Goal: Task Accomplishment & Management: Manage account settings

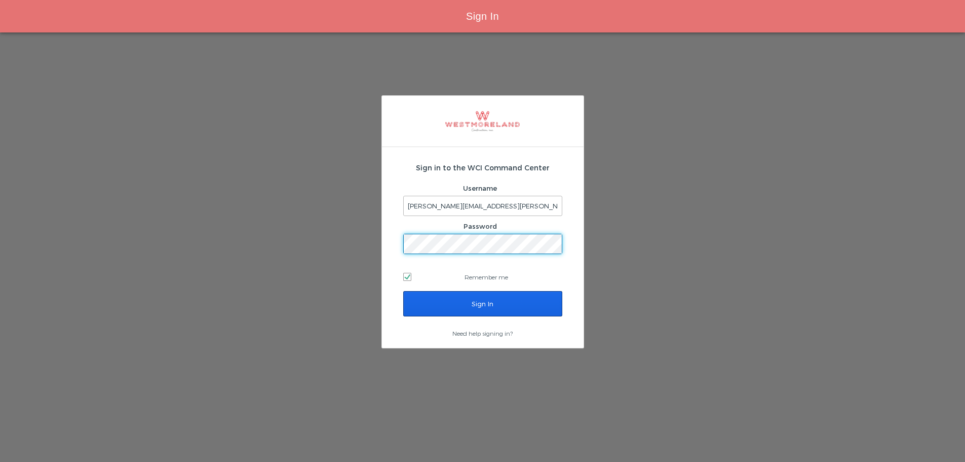
click at [464, 308] on input "Sign In" at bounding box center [482, 303] width 159 height 25
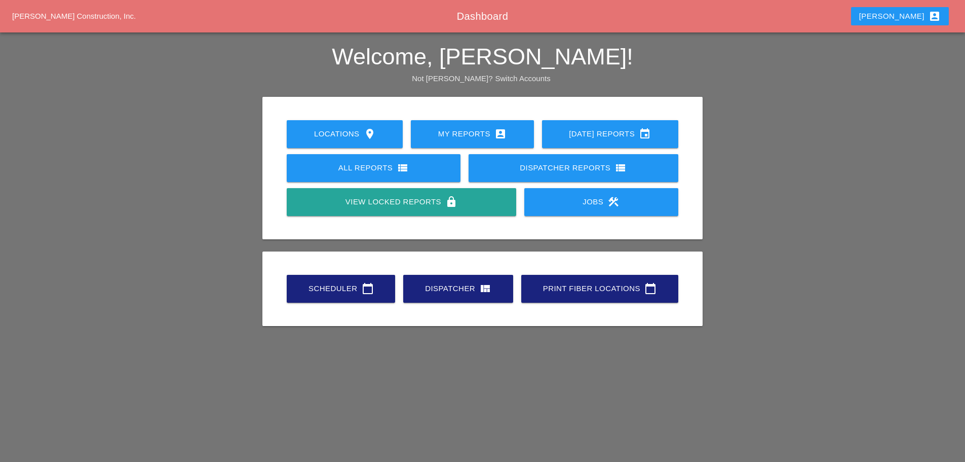
click at [386, 289] on link "Scheduler calendar_today" at bounding box center [341, 289] width 108 height 28
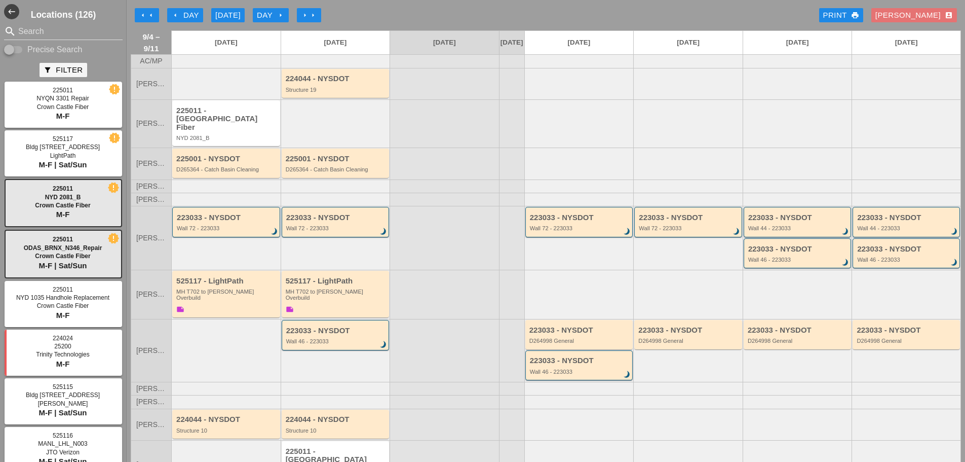
click at [159, 15] on div "arrow_left arrow_left arrow_left Day Today Day arrow_right arrow_right arrow_ri…" at bounding box center [546, 15] width 830 height 20
click at [154, 16] on icon "arrow_left" at bounding box center [151, 15] width 8 height 8
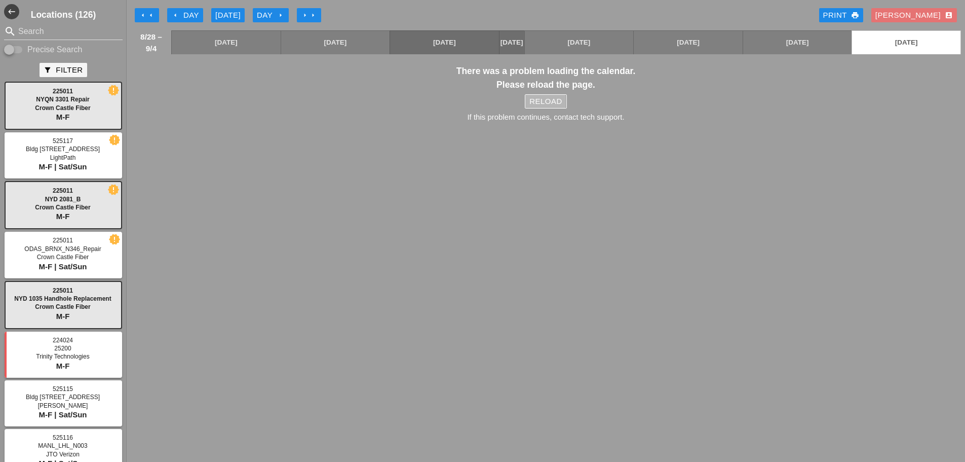
click at [544, 107] on div "Reload" at bounding box center [545, 102] width 32 height 12
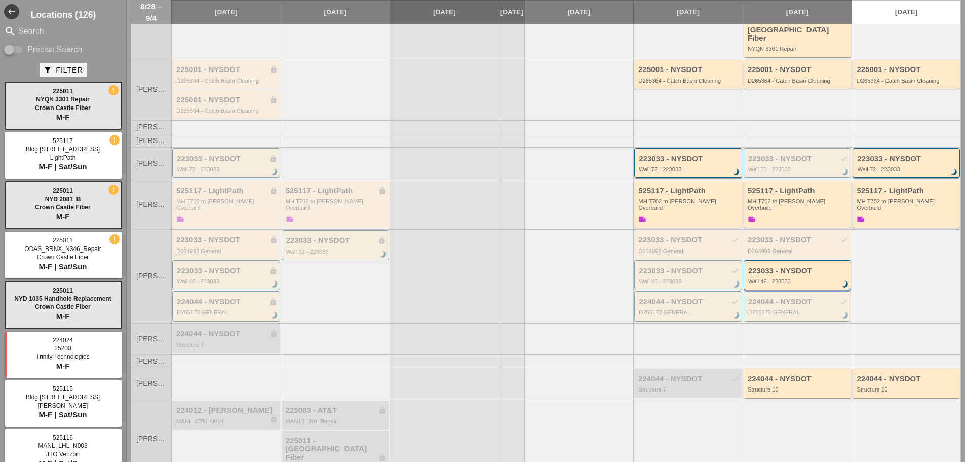
scroll to position [152, 0]
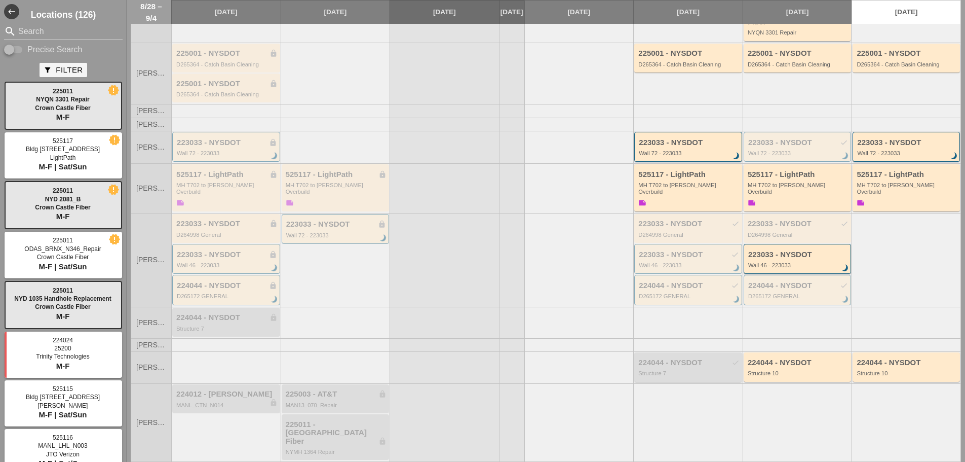
click at [694, 358] on div "224044 - NYSDOT check Structure 7" at bounding box center [688, 367] width 101 height 18
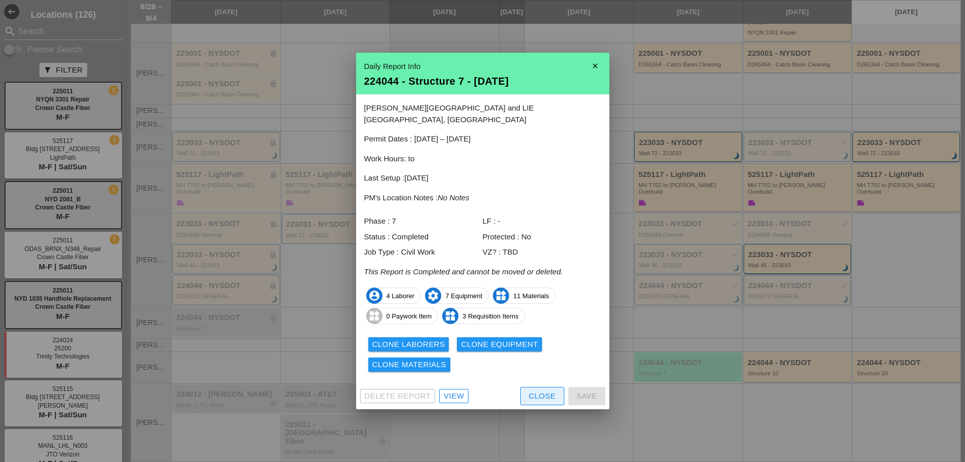
click at [547, 391] on div "Close" at bounding box center [542, 396] width 27 height 12
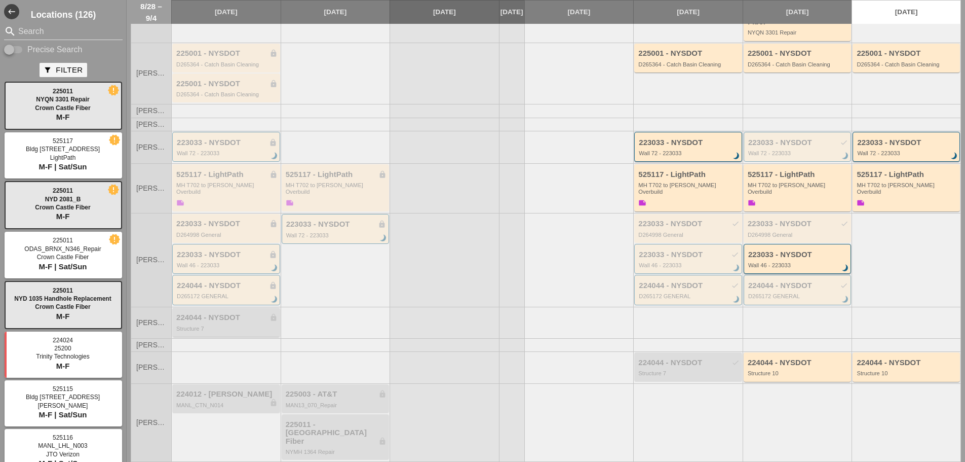
click at [218, 313] on div "224044 - NYSDOT lock" at bounding box center [226, 317] width 101 height 9
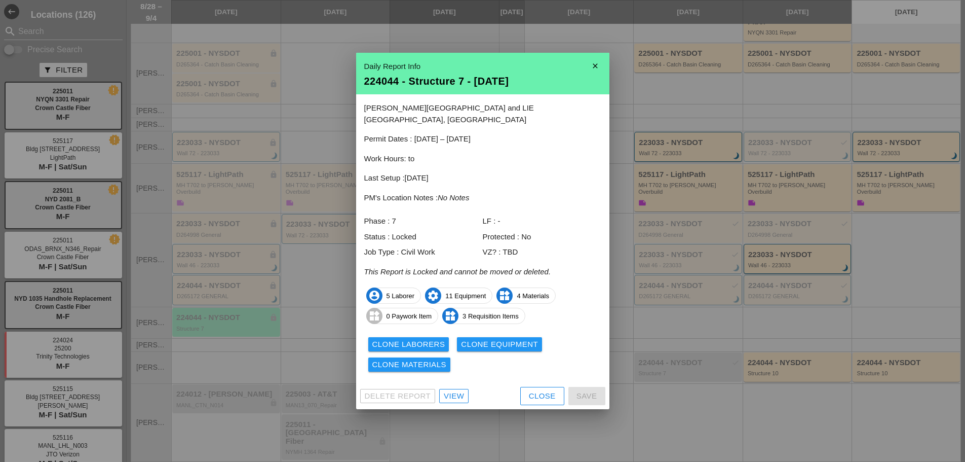
click at [346, 17] on div at bounding box center [482, 231] width 965 height 462
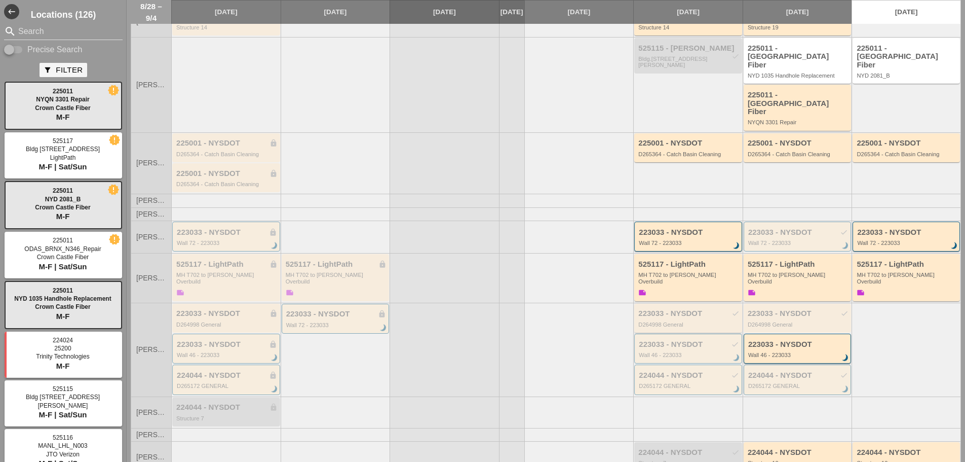
scroll to position [0, 0]
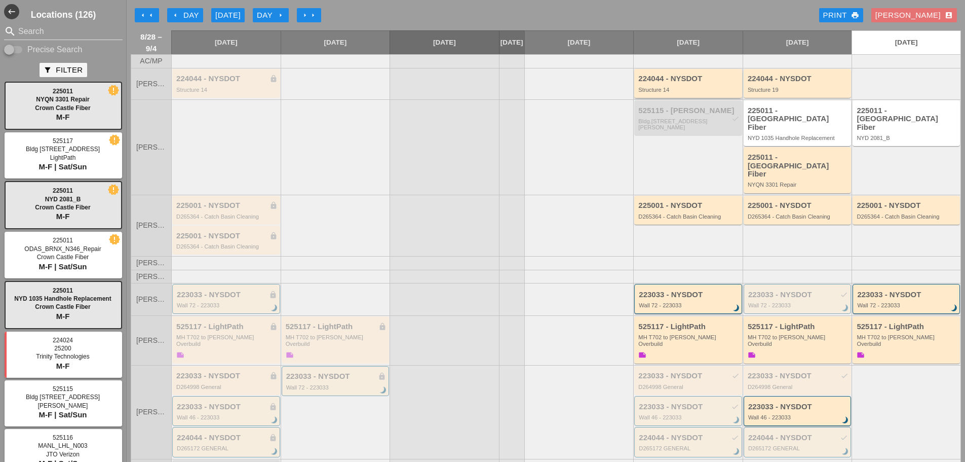
click at [679, 82] on div "224044 - NYSDOT" at bounding box center [688, 78] width 101 height 9
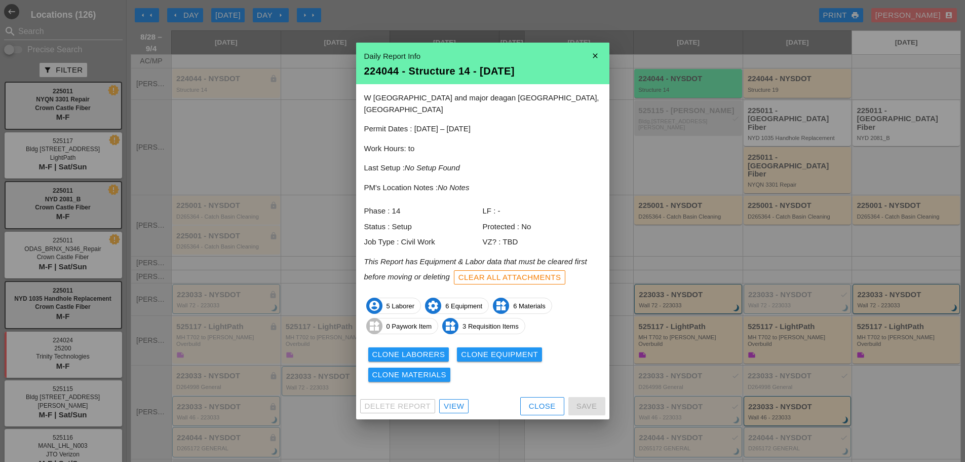
click at [595, 61] on icon "close" at bounding box center [595, 56] width 20 height 20
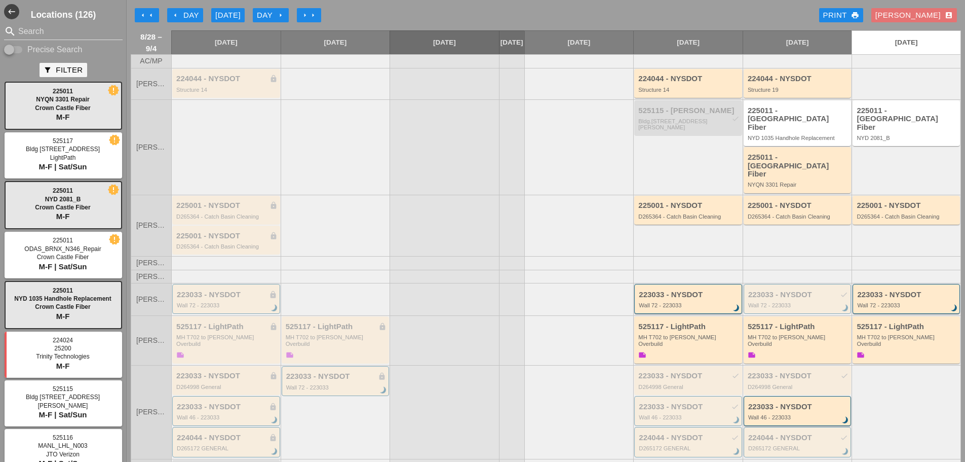
scroll to position [152, 0]
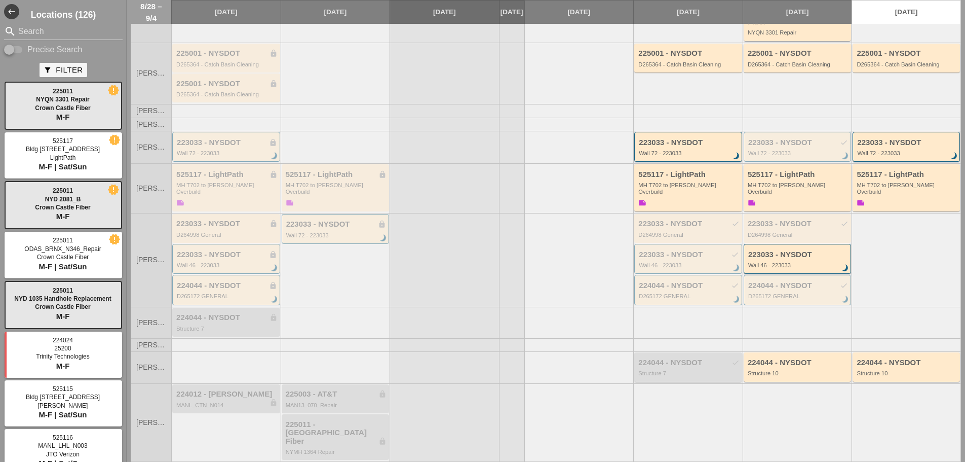
click at [676, 358] on div "224044 - NYSDOT check Structure 7" at bounding box center [688, 367] width 101 height 18
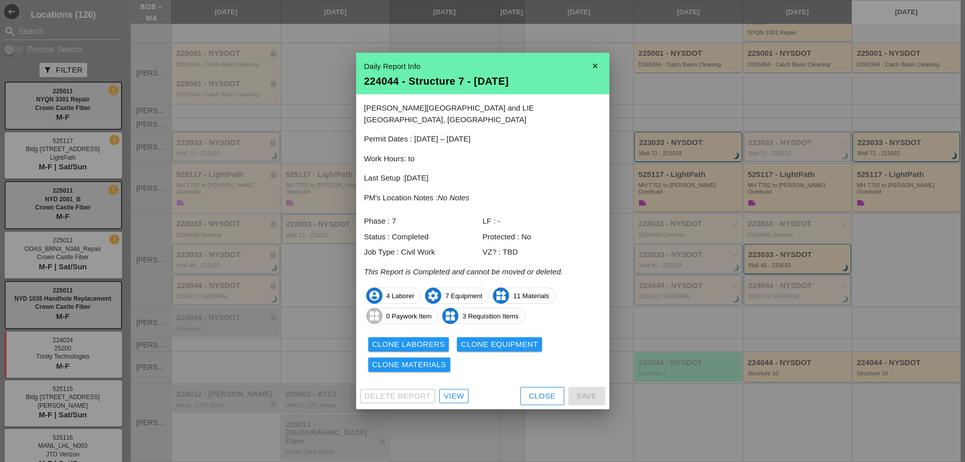
click at [589, 71] on icon "close" at bounding box center [595, 66] width 20 height 20
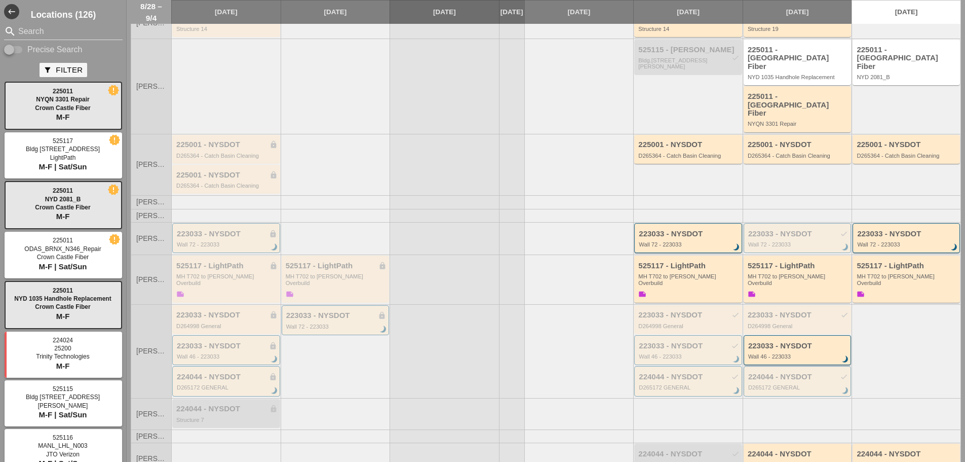
scroll to position [3, 0]
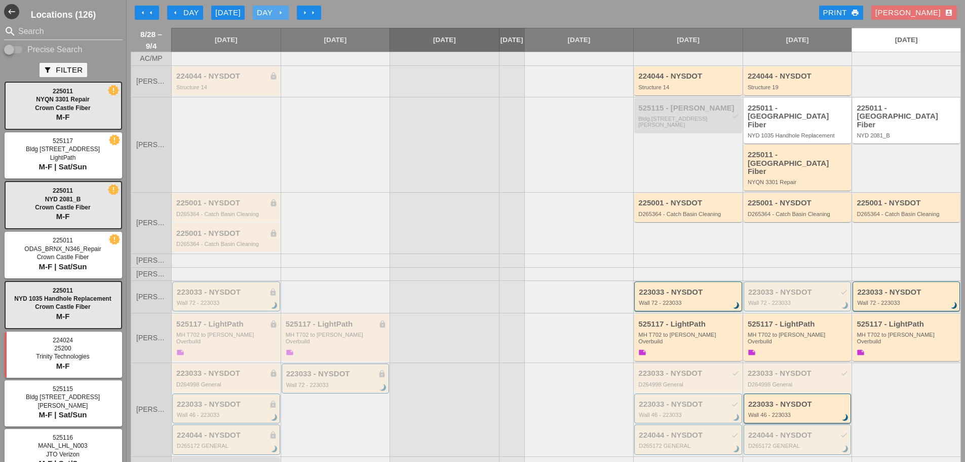
click at [267, 12] on div "Day arrow_right" at bounding box center [271, 13] width 28 height 12
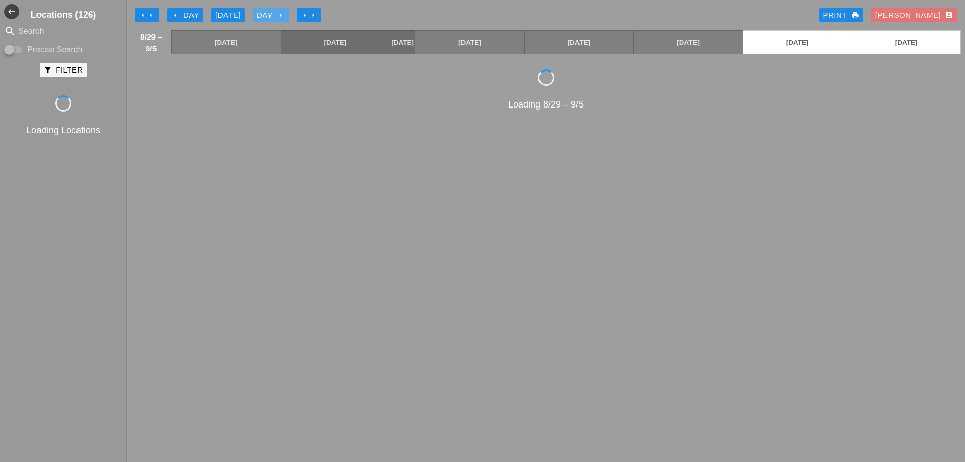
click at [267, 12] on div "Day arrow_right" at bounding box center [271, 16] width 28 height 12
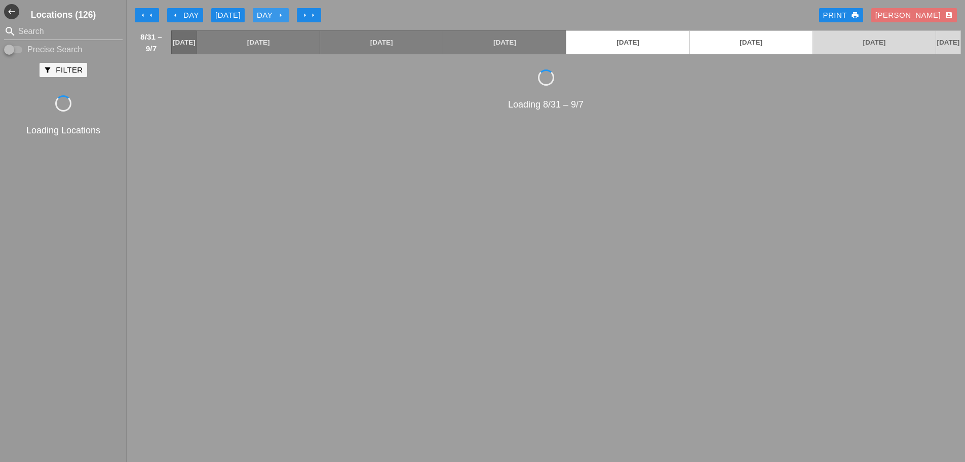
click at [267, 12] on div "Day arrow_right" at bounding box center [271, 16] width 28 height 12
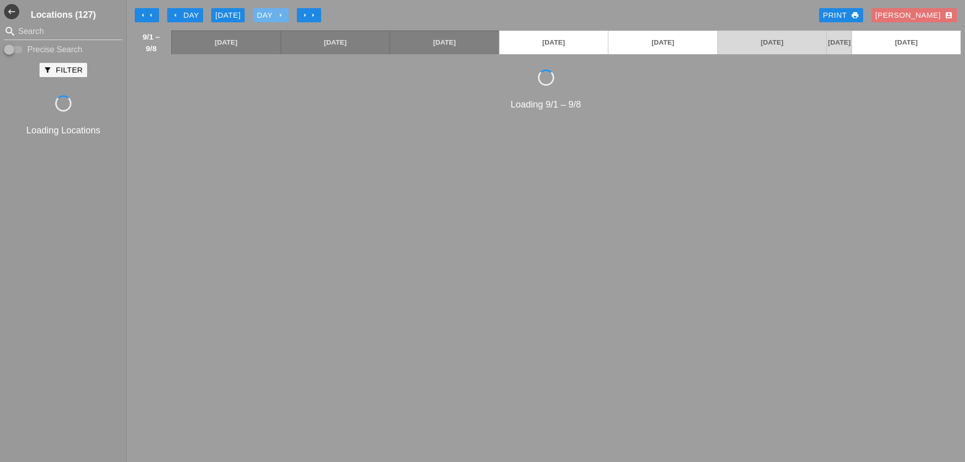
click at [267, 12] on div "Day arrow_right" at bounding box center [271, 16] width 28 height 12
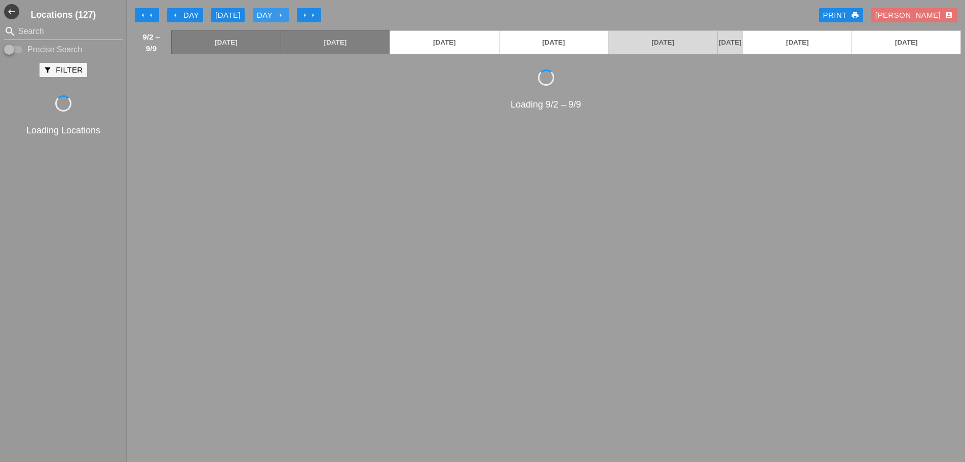
click at [267, 12] on div "Day arrow_right" at bounding box center [271, 16] width 28 height 12
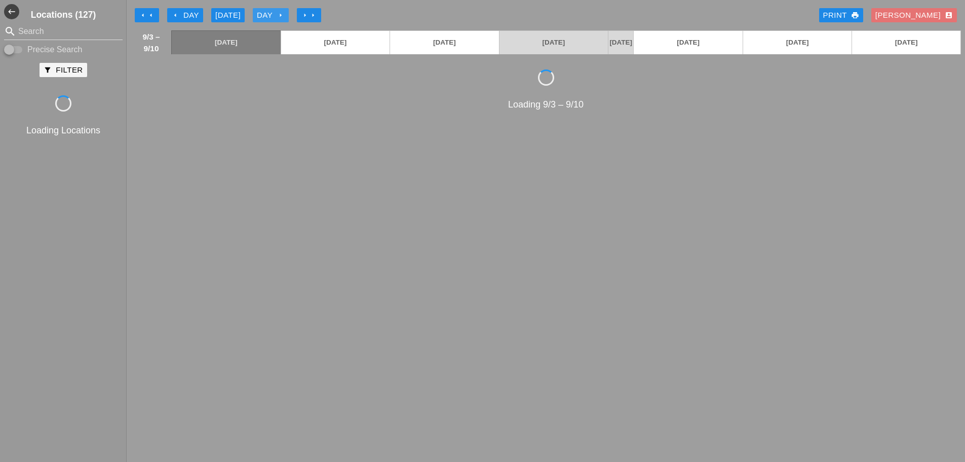
click at [267, 12] on div "Day arrow_right" at bounding box center [271, 16] width 28 height 12
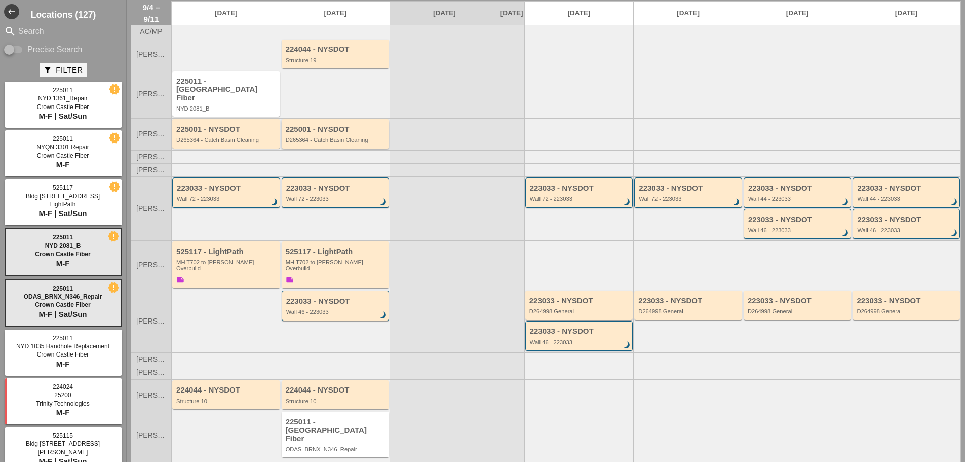
scroll to position [46, 0]
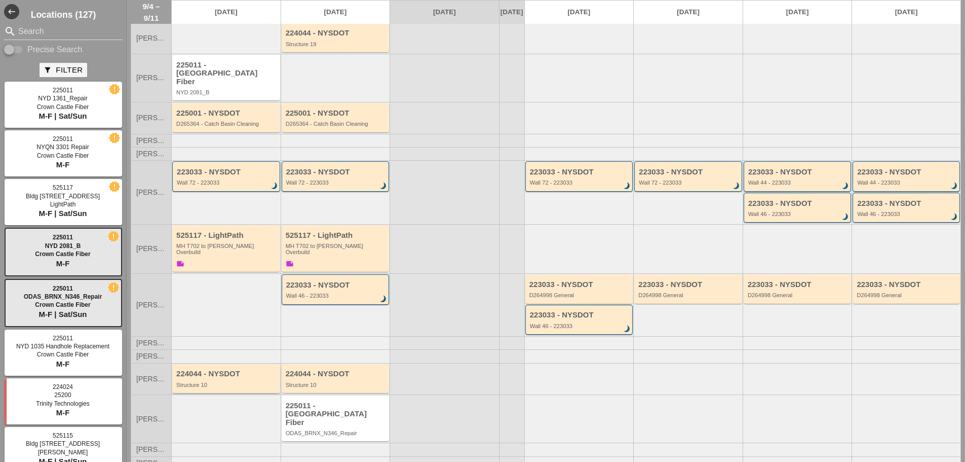
click at [251, 369] on div "224044 - NYSDOT" at bounding box center [226, 373] width 101 height 9
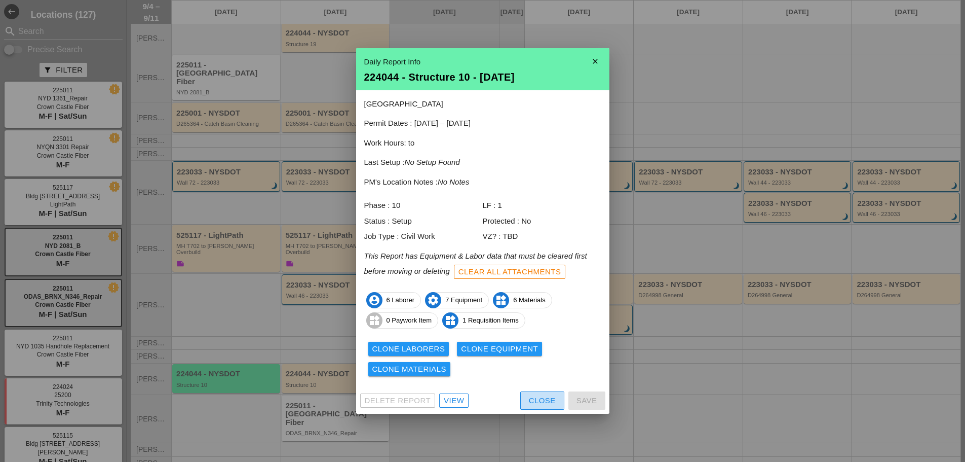
click at [533, 395] on div "Close" at bounding box center [542, 401] width 27 height 12
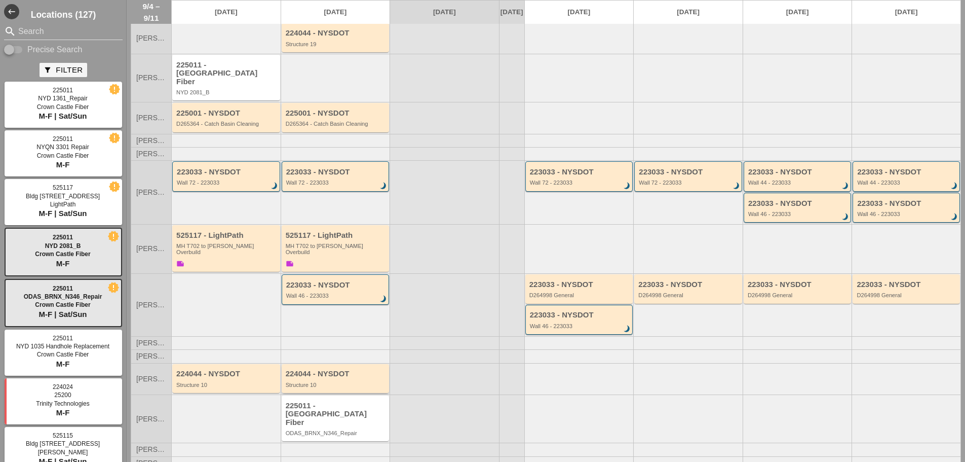
click at [324, 372] on div "224044 - NYSDOT Structure 10" at bounding box center [336, 378] width 101 height 18
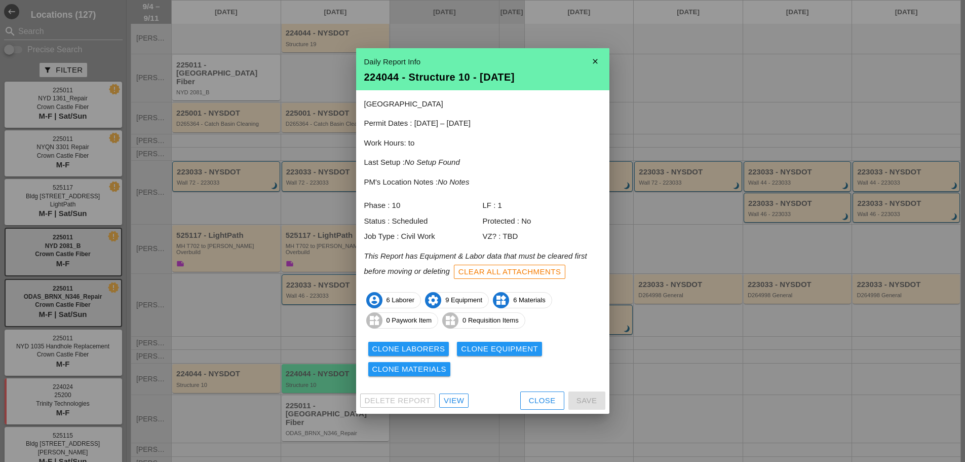
click at [533, 398] on div "Close" at bounding box center [542, 401] width 27 height 12
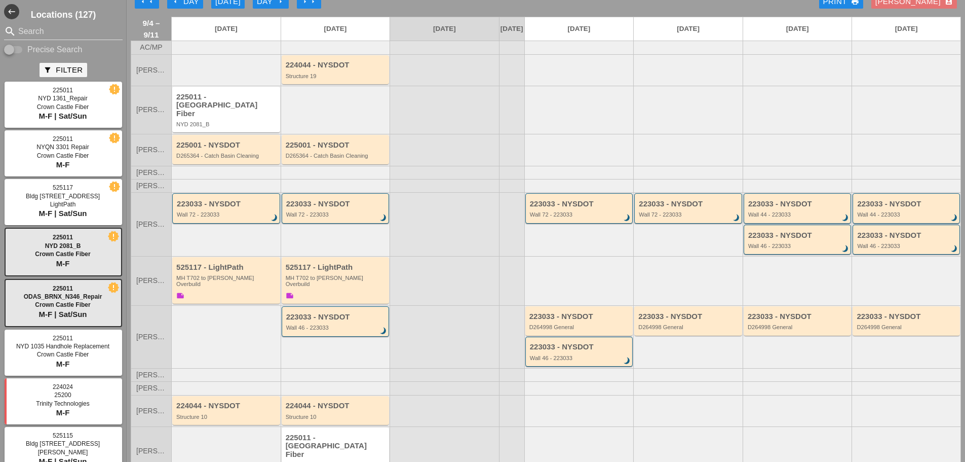
scroll to position [0, 0]
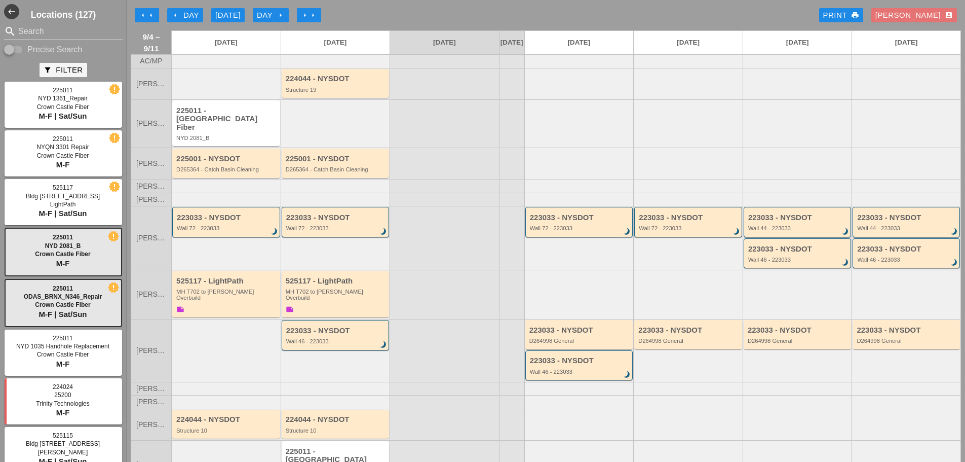
click at [276, 13] on div "Day arrow_right" at bounding box center [271, 16] width 28 height 12
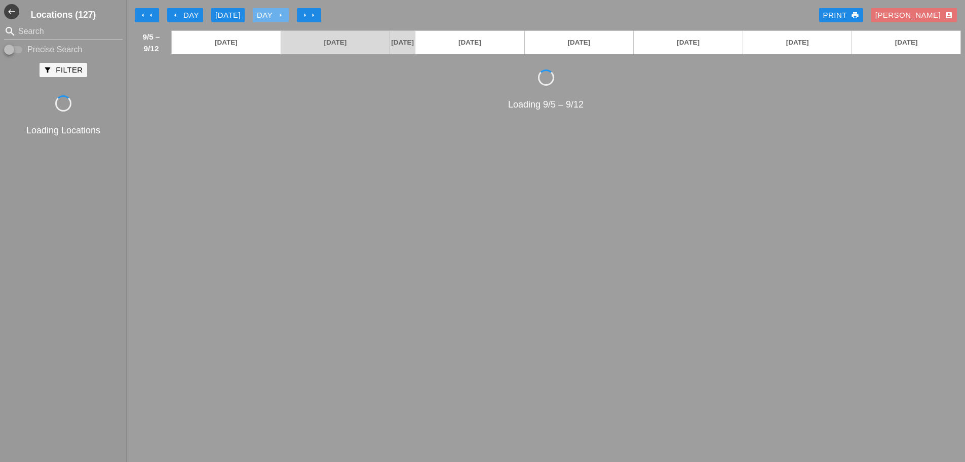
click at [276, 13] on div "Day arrow_right" at bounding box center [271, 16] width 28 height 12
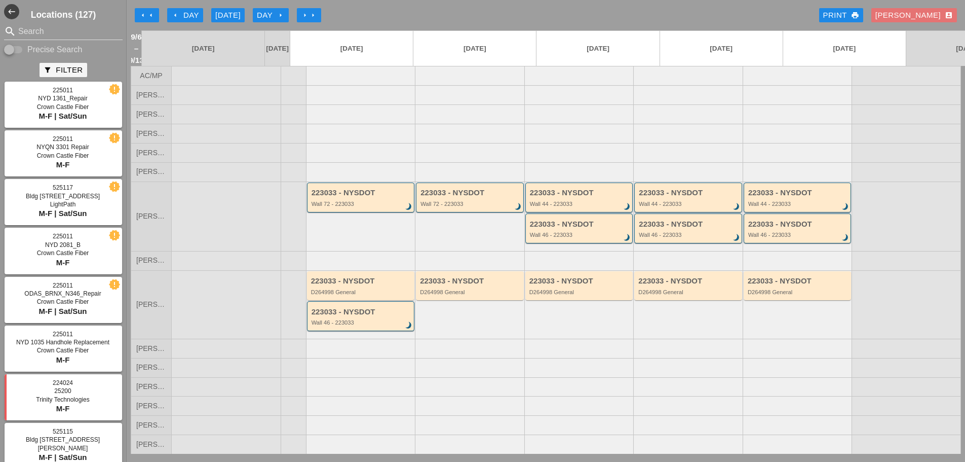
click at [196, 11] on div "arrow_left Day" at bounding box center [185, 16] width 28 height 12
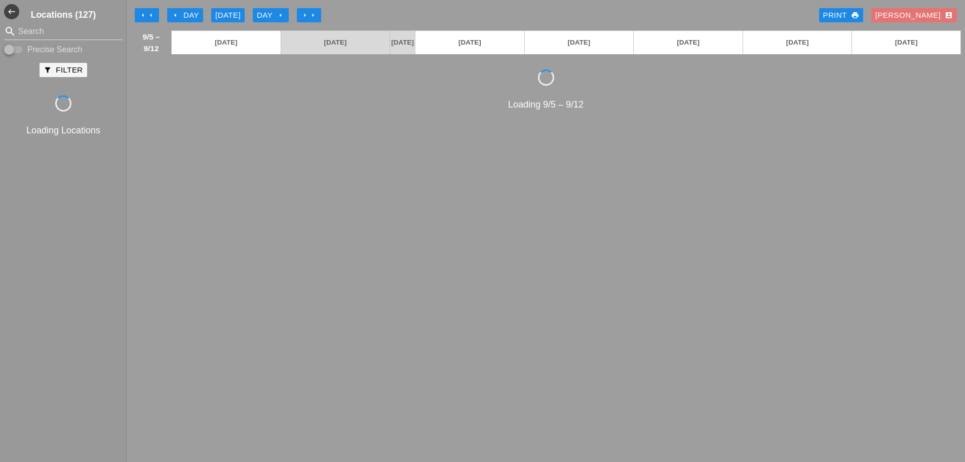
click at [196, 11] on div "arrow_left Day" at bounding box center [185, 16] width 28 height 12
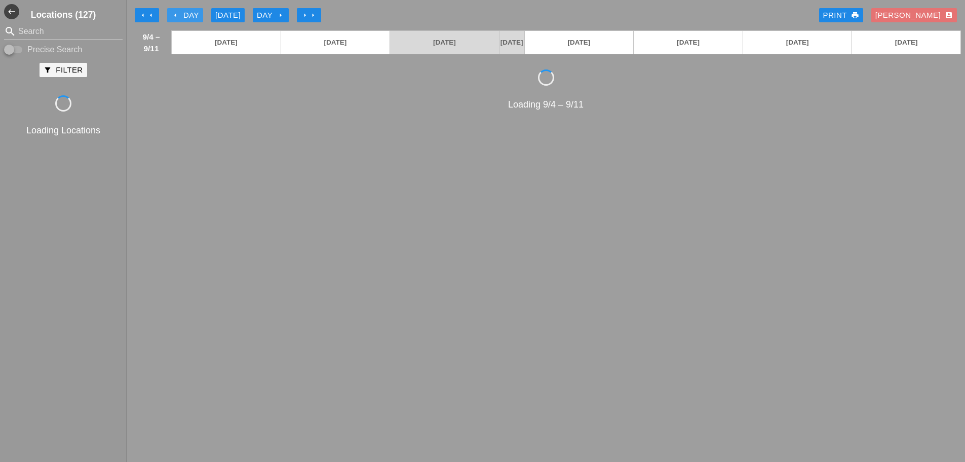
click at [196, 11] on div "arrow_left Day" at bounding box center [185, 16] width 28 height 12
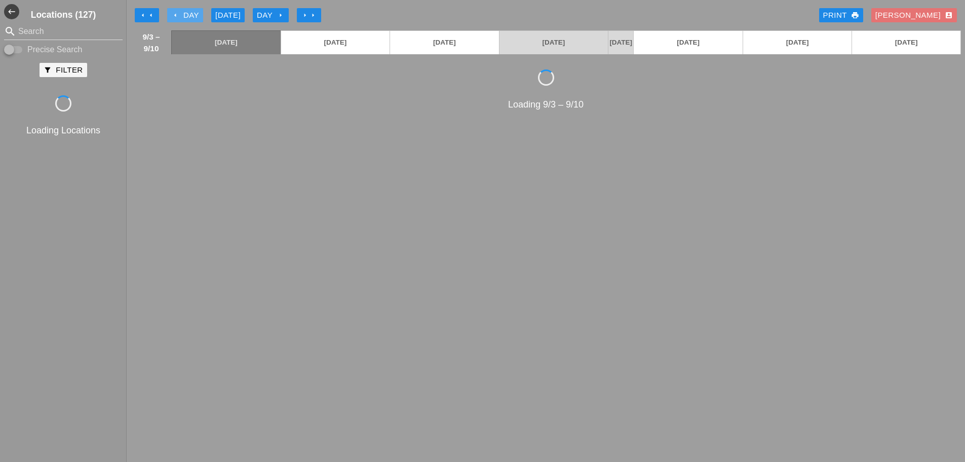
click at [196, 11] on div "arrow_left Day" at bounding box center [185, 16] width 28 height 12
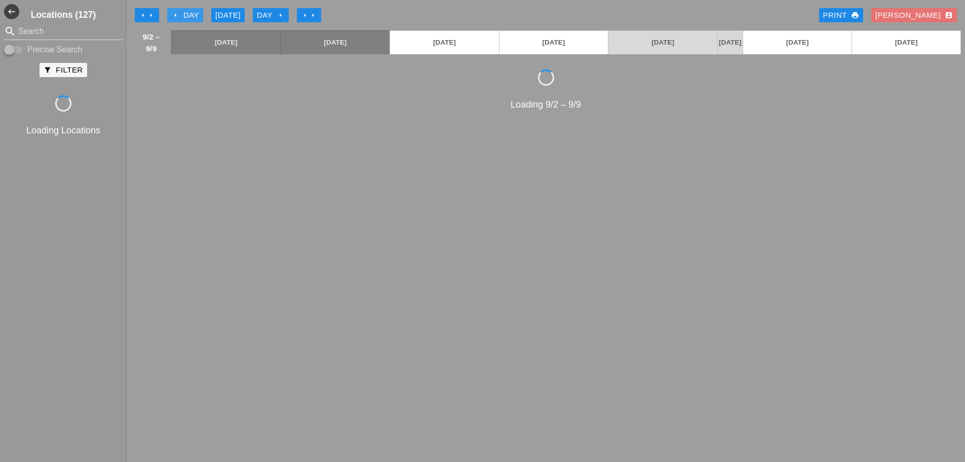
click at [196, 11] on div "arrow_left Day" at bounding box center [185, 16] width 28 height 12
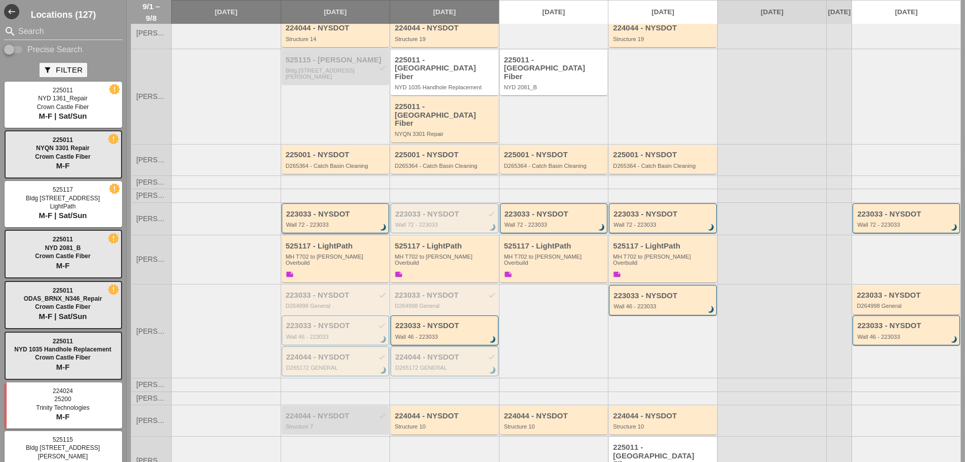
scroll to position [76, 0]
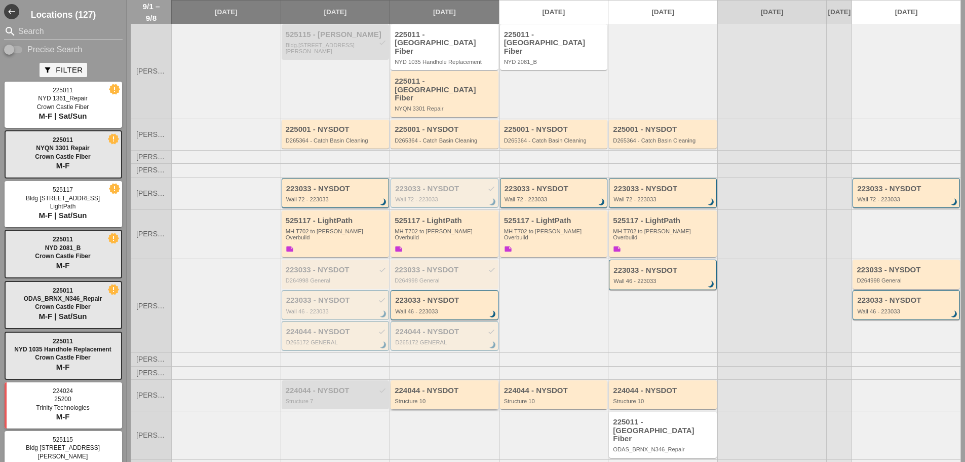
click at [410, 380] on div "224044 - NYSDOT Structure 10" at bounding box center [445, 394] width 108 height 29
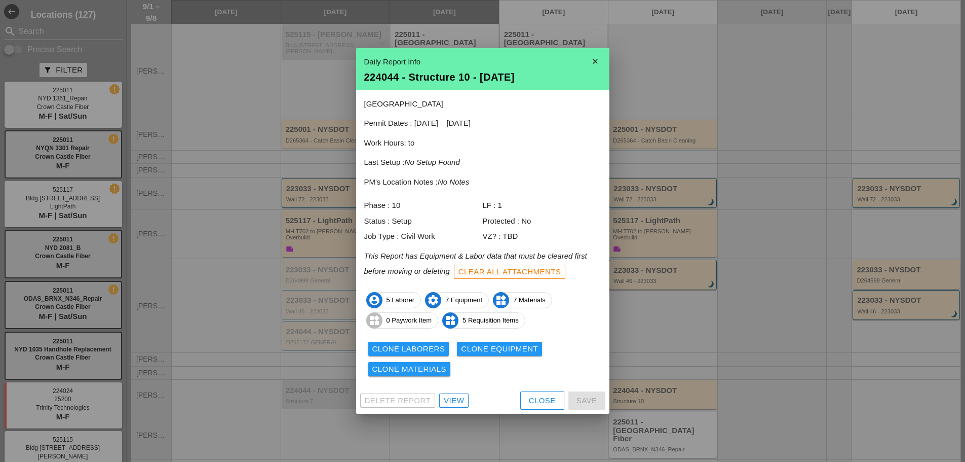
click at [549, 398] on div "Close" at bounding box center [542, 401] width 27 height 12
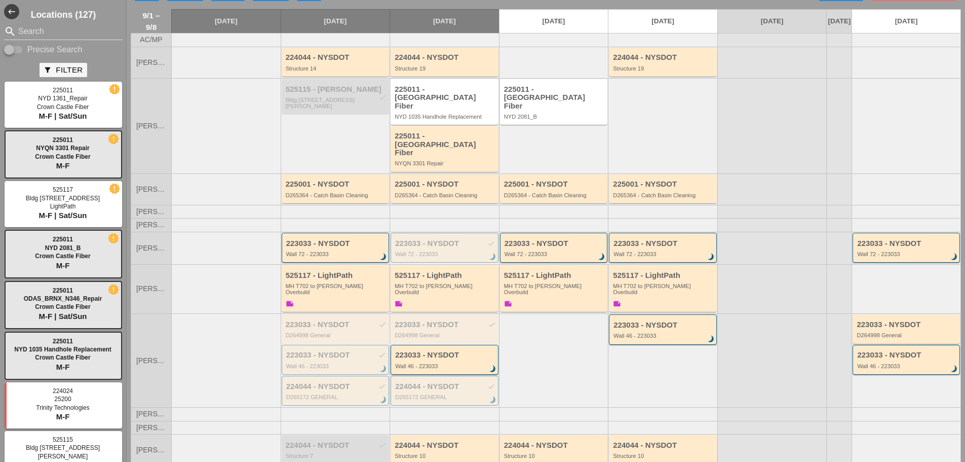
scroll to position [0, 0]
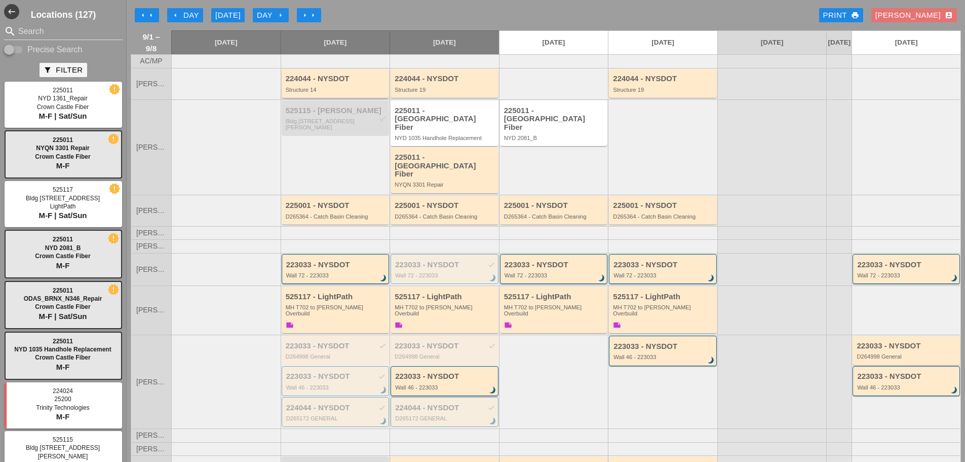
click at [321, 83] on div "224044 - NYSDOT" at bounding box center [336, 78] width 101 height 9
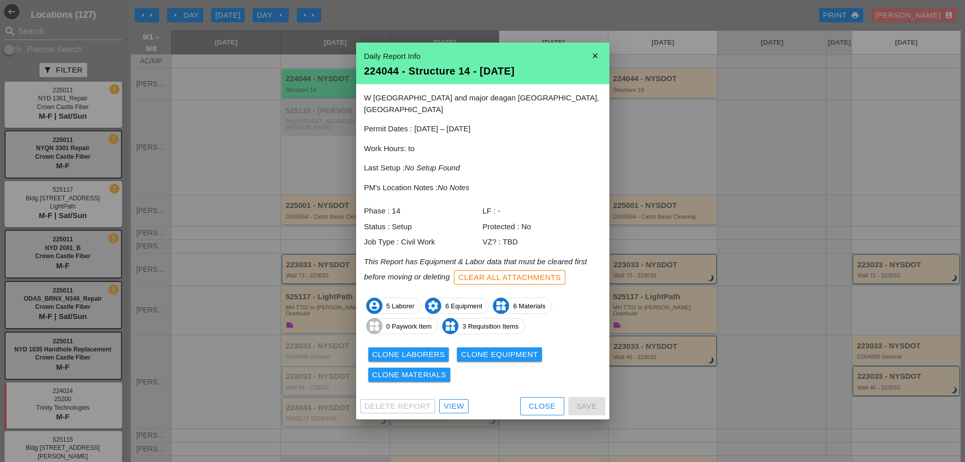
click at [599, 61] on icon "close" at bounding box center [595, 56] width 20 height 20
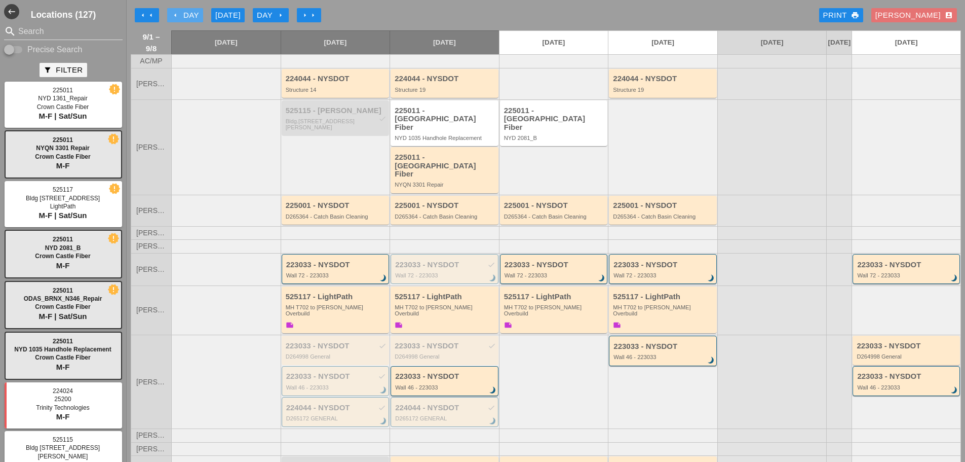
click at [197, 12] on div "arrow_left Day" at bounding box center [185, 16] width 28 height 12
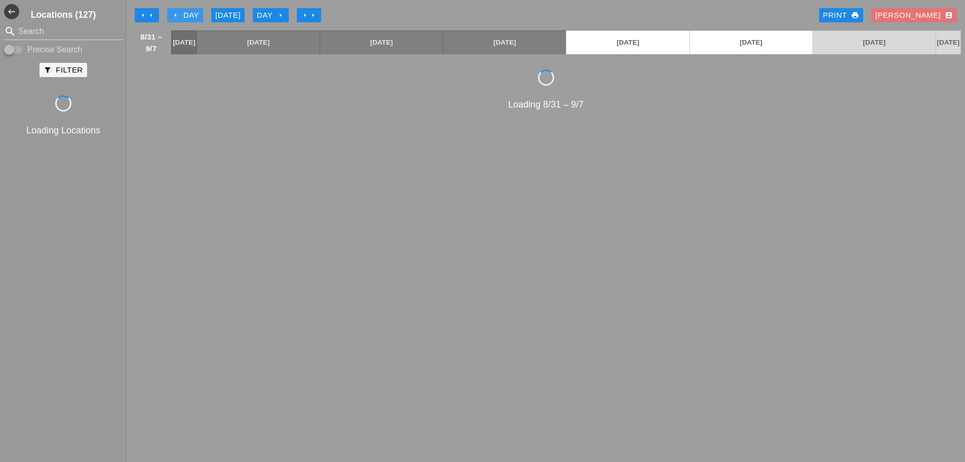
click at [197, 12] on div "arrow_left Day" at bounding box center [185, 16] width 28 height 12
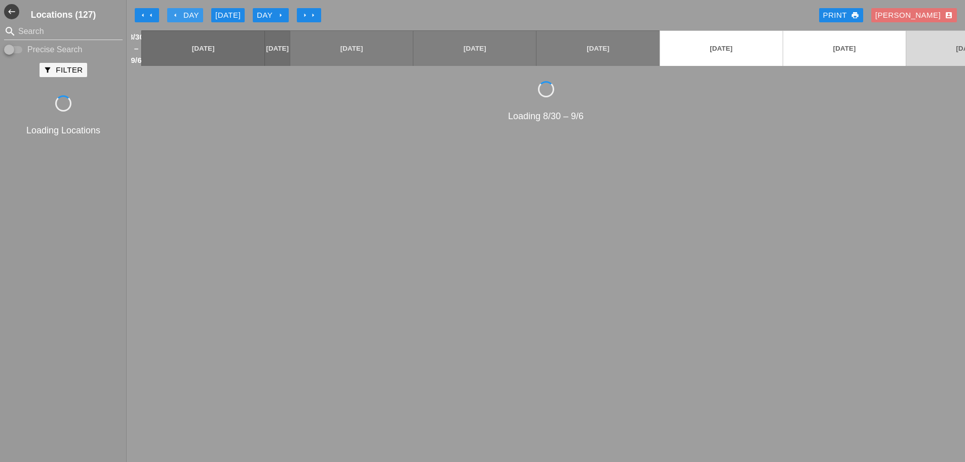
click at [197, 12] on div "arrow_left Day" at bounding box center [185, 16] width 28 height 12
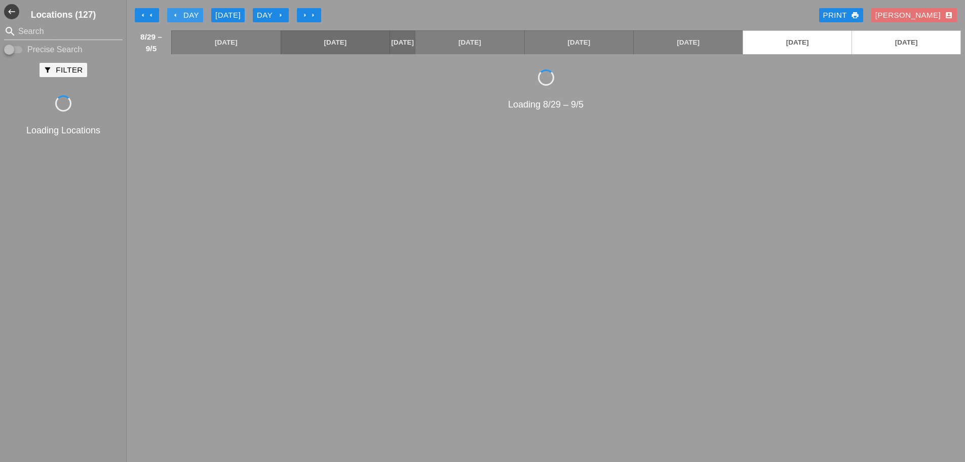
click at [197, 12] on div "arrow_left Day" at bounding box center [185, 16] width 28 height 12
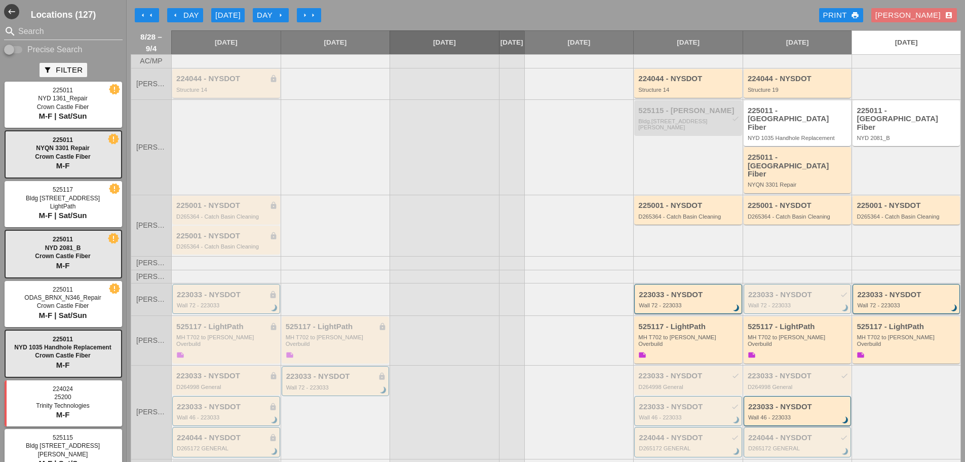
click at [236, 82] on div "224044 - NYSDOT lock" at bounding box center [226, 78] width 101 height 9
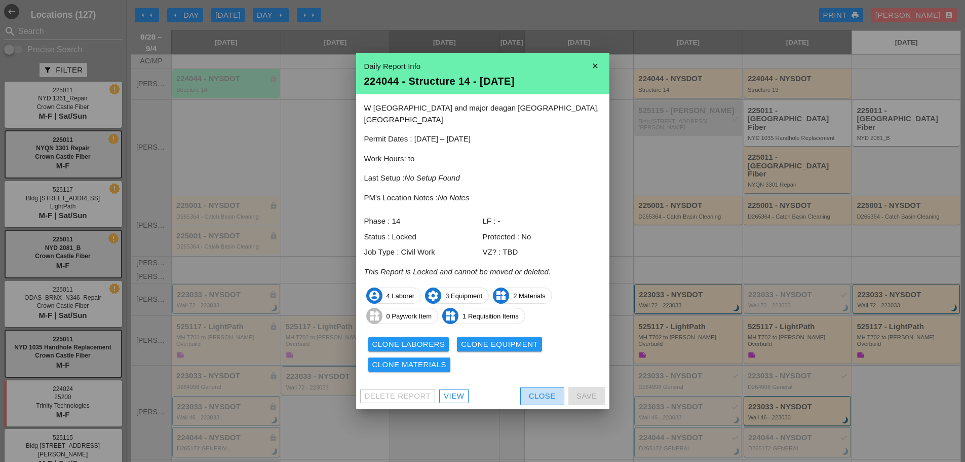
click at [536, 392] on div "Close" at bounding box center [542, 396] width 27 height 12
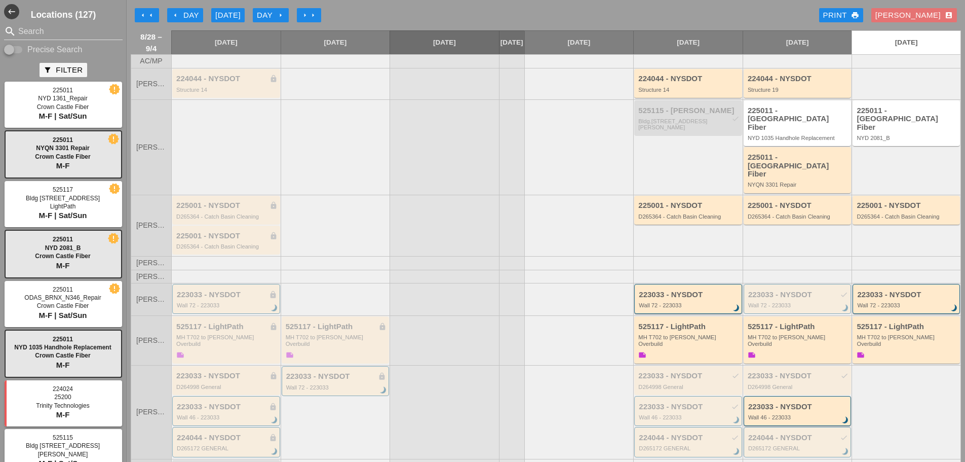
click at [269, 6] on div "arrow_left arrow_left arrow_left Day Today Day arrow_right arrow_right arrow_ri…" at bounding box center [546, 15] width 830 height 20
click at [270, 11] on div "Day arrow_right" at bounding box center [271, 16] width 28 height 12
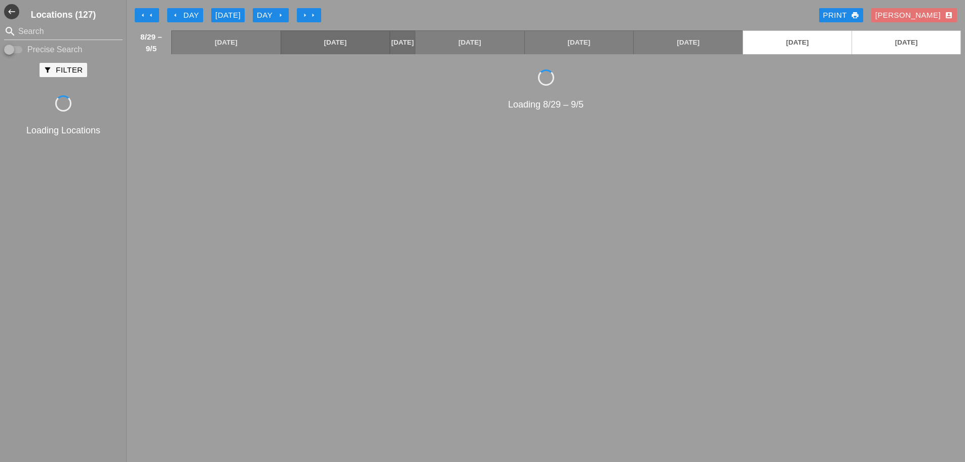
click at [270, 11] on div "Day arrow_right" at bounding box center [271, 16] width 28 height 12
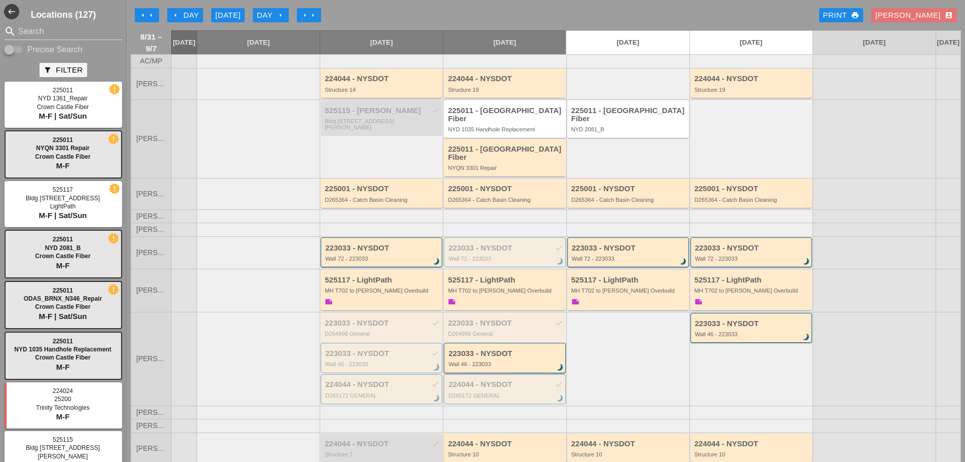
click at [199, 14] on div "arrow_left Day" at bounding box center [185, 16] width 28 height 12
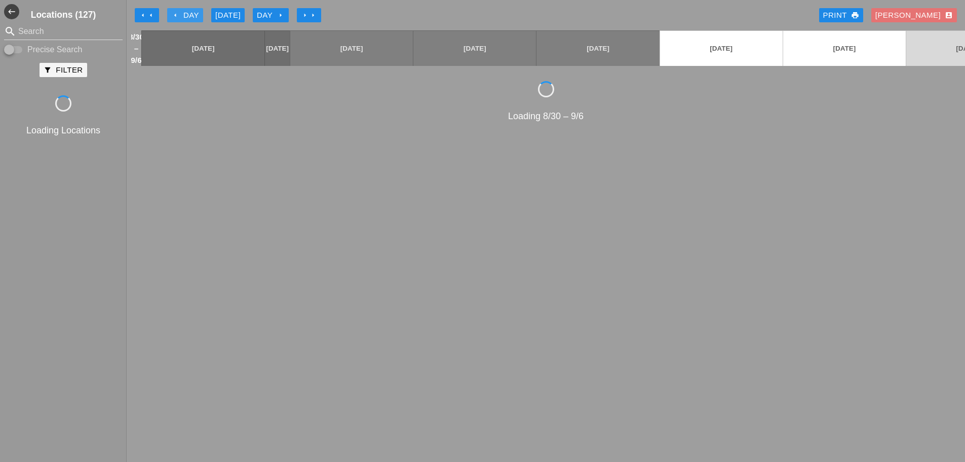
click at [199, 14] on div "arrow_left Day" at bounding box center [185, 16] width 28 height 12
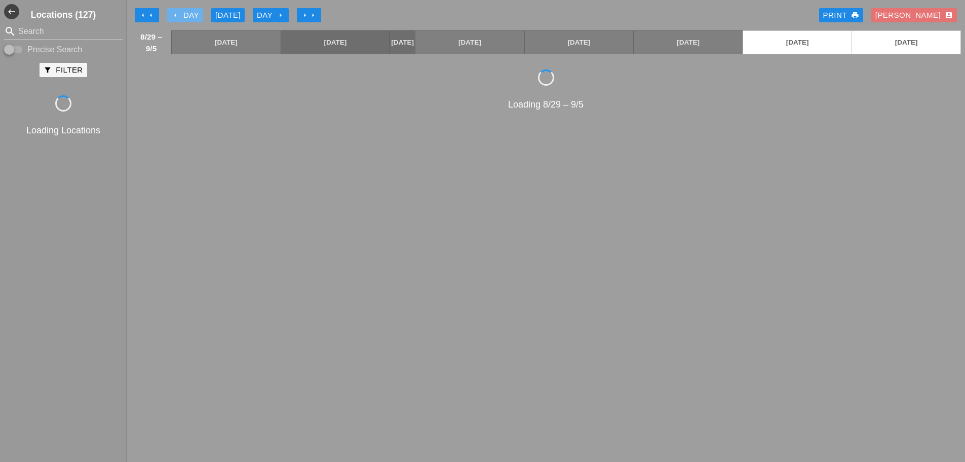
click at [199, 14] on div "arrow_left Day" at bounding box center [185, 16] width 28 height 12
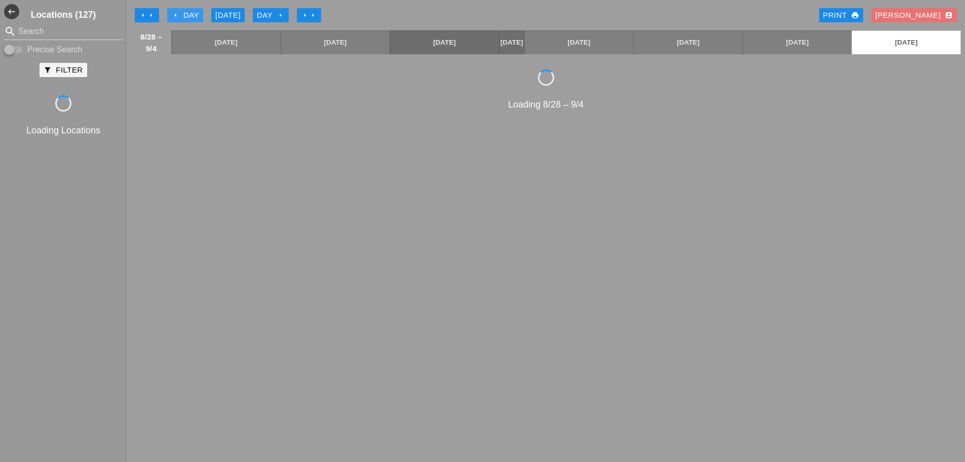
click at [199, 14] on div "arrow_left Day" at bounding box center [185, 16] width 28 height 12
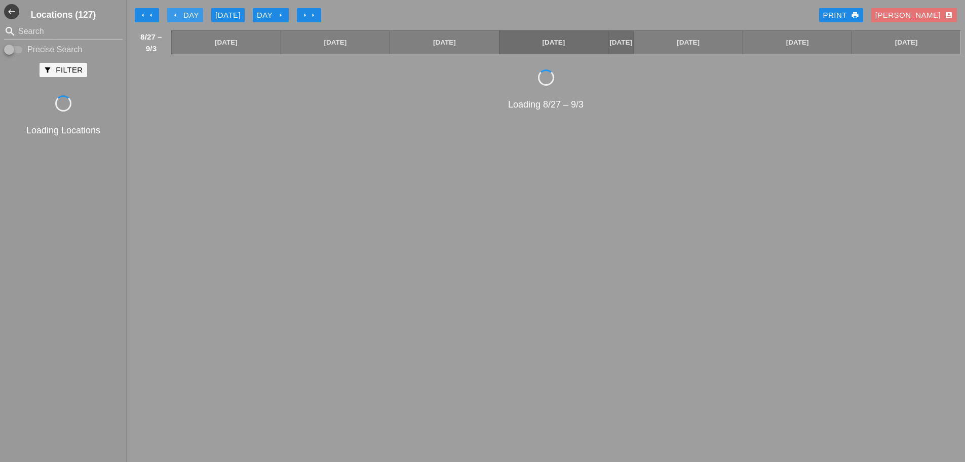
click at [199, 14] on div "arrow_left Day" at bounding box center [185, 16] width 28 height 12
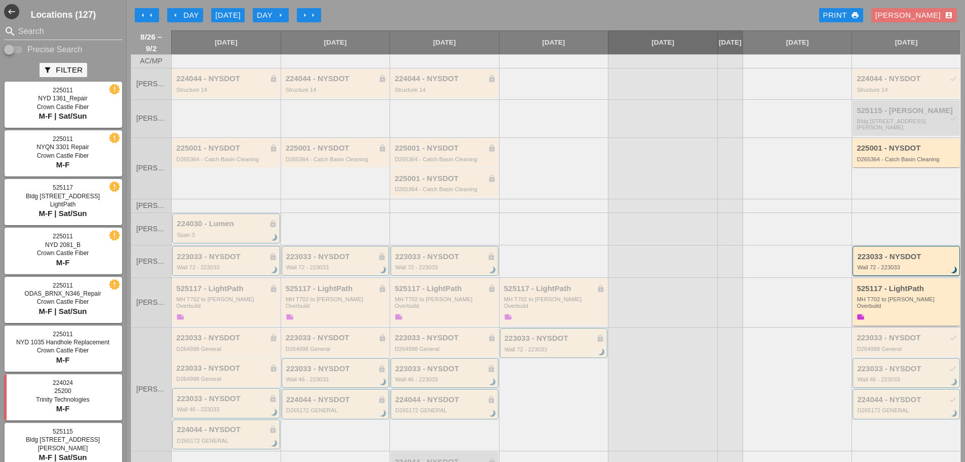
click at [870, 270] on div "Wall 72 - 223033" at bounding box center [907, 267] width 100 height 6
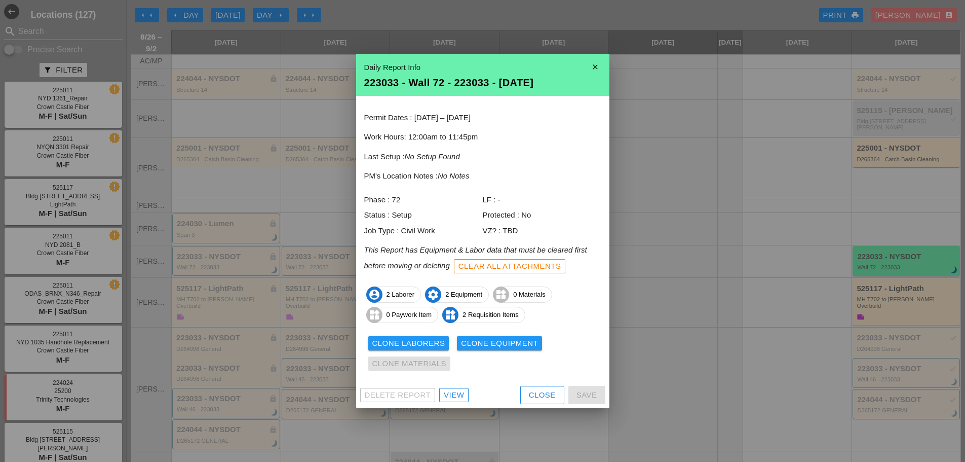
click at [663, 243] on div at bounding box center [482, 231] width 965 height 462
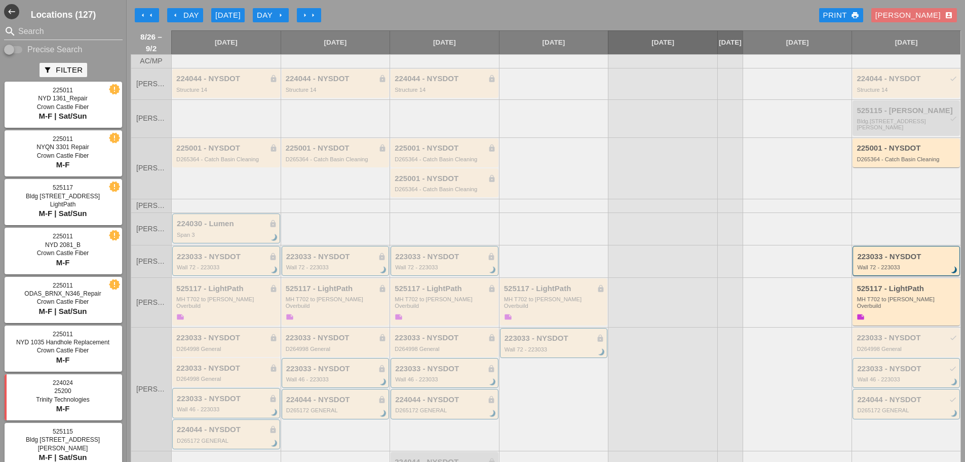
click at [281, 13] on icon "arrow_right" at bounding box center [281, 15] width 8 height 8
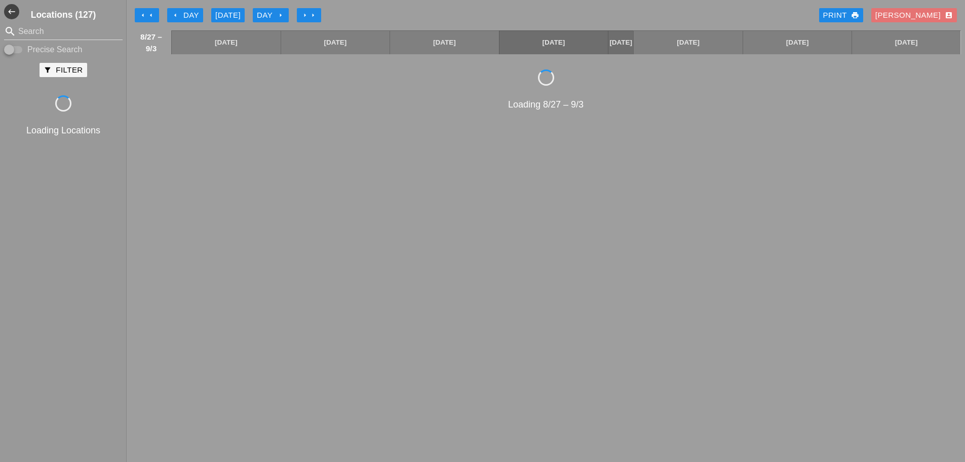
click at [295, 14] on div "arrow_left arrow_left arrow_left Day Today Day arrow_right arrow_right arrow_ri…" at bounding box center [546, 15] width 830 height 20
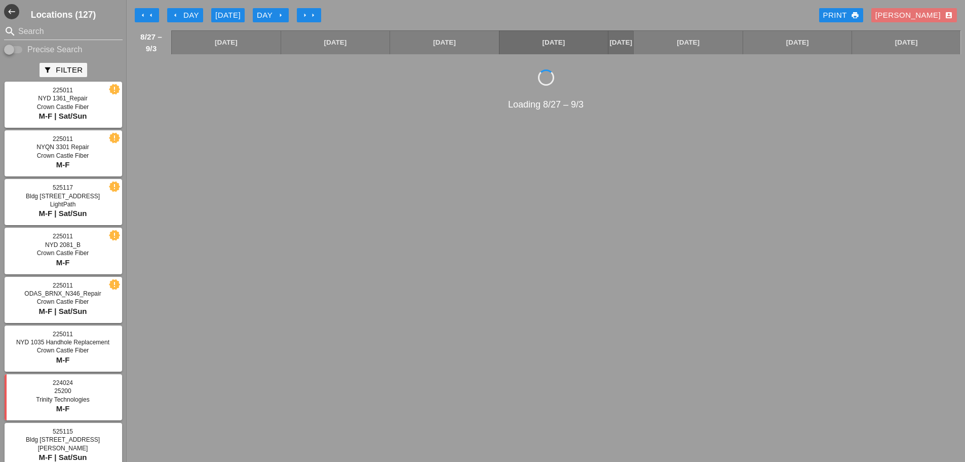
click at [284, 14] on icon "arrow_right" at bounding box center [281, 15] width 8 height 8
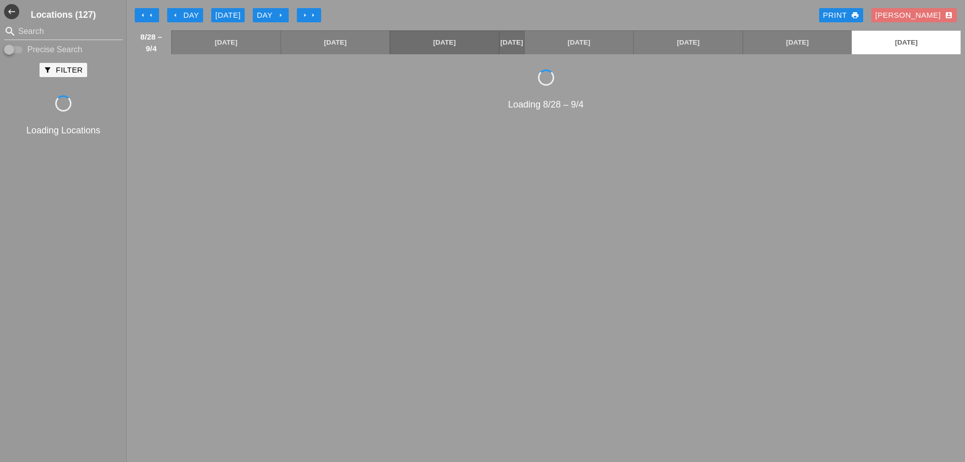
click at [284, 14] on icon "arrow_right" at bounding box center [281, 15] width 8 height 8
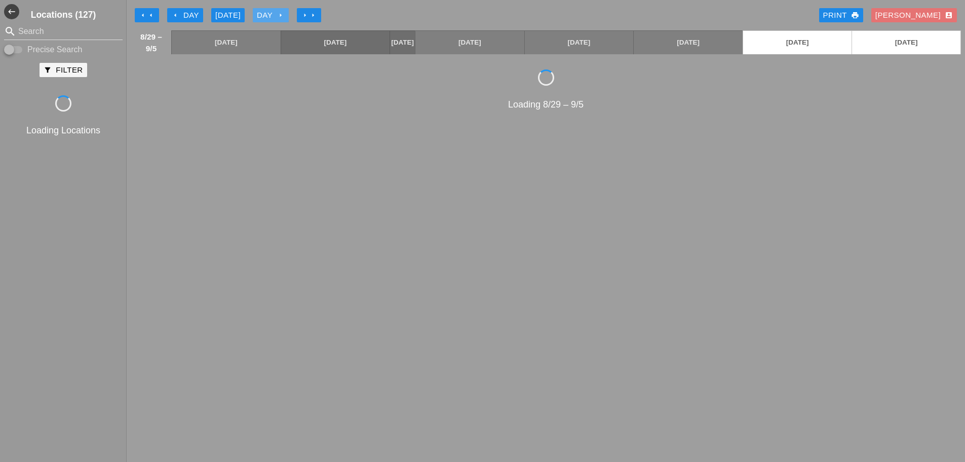
click at [284, 14] on icon "arrow_right" at bounding box center [281, 15] width 8 height 8
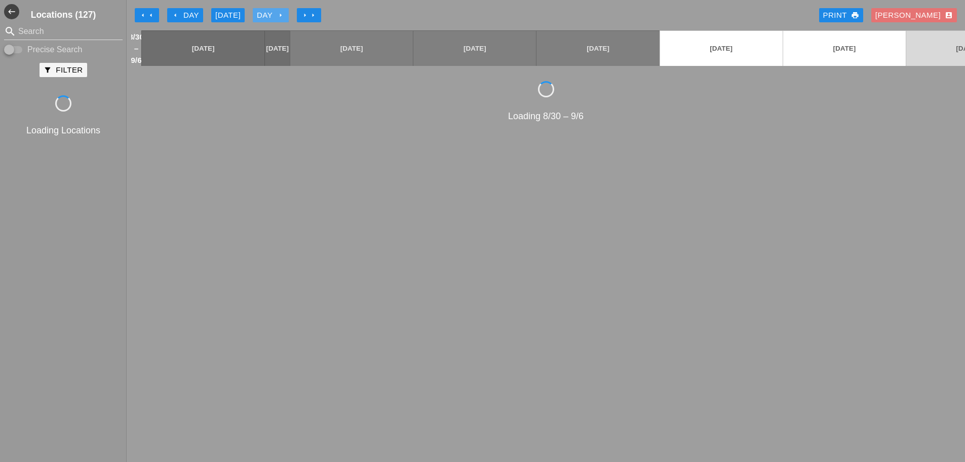
click at [284, 14] on icon "arrow_right" at bounding box center [281, 15] width 8 height 8
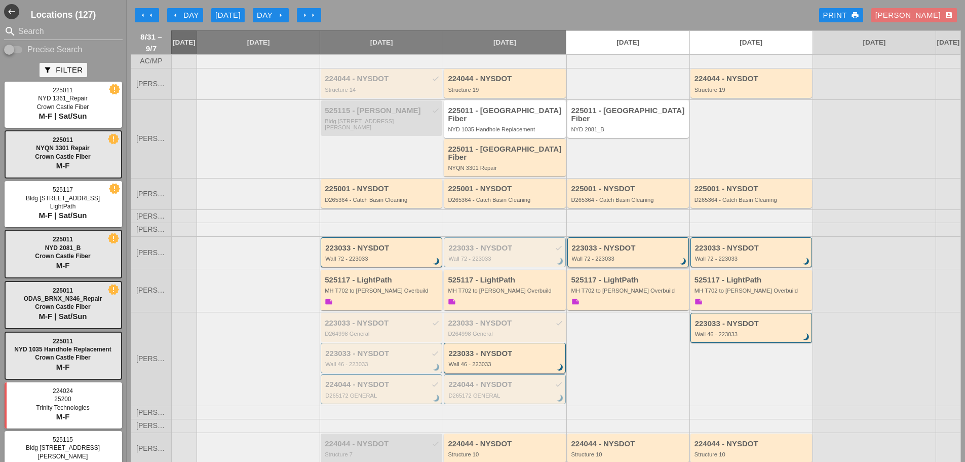
click at [654, 253] on div "223033 - NYSDOT Wall 72 - 223033 brightness_3" at bounding box center [628, 252] width 122 height 30
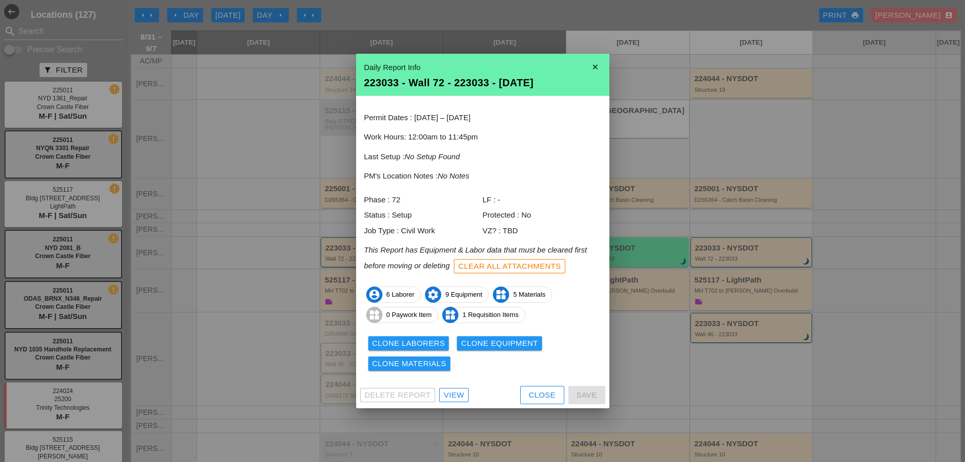
click at [543, 389] on div "Close" at bounding box center [542, 395] width 27 height 12
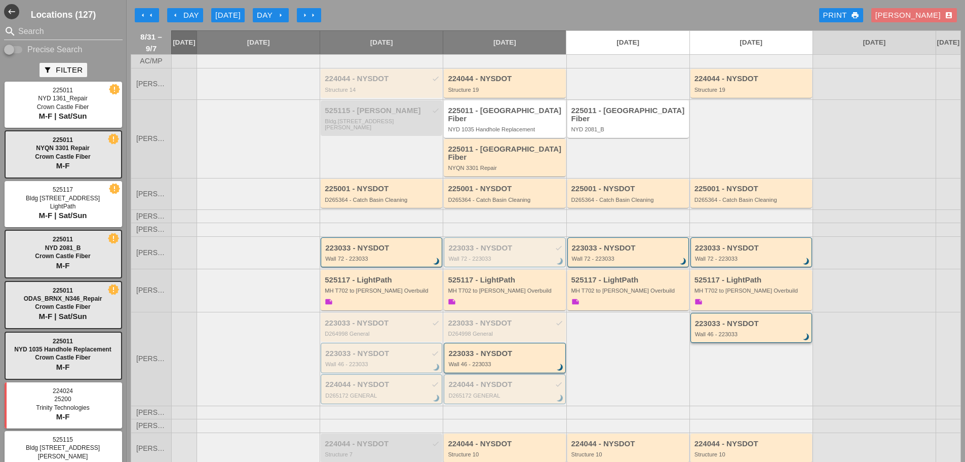
click at [708, 319] on div "223033 - NYSDOT" at bounding box center [752, 323] width 114 height 9
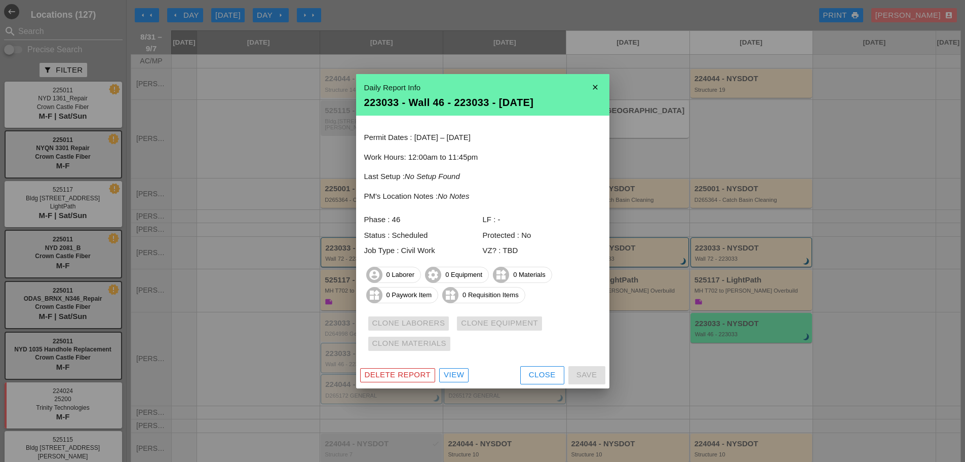
click at [597, 89] on icon "close" at bounding box center [595, 87] width 20 height 20
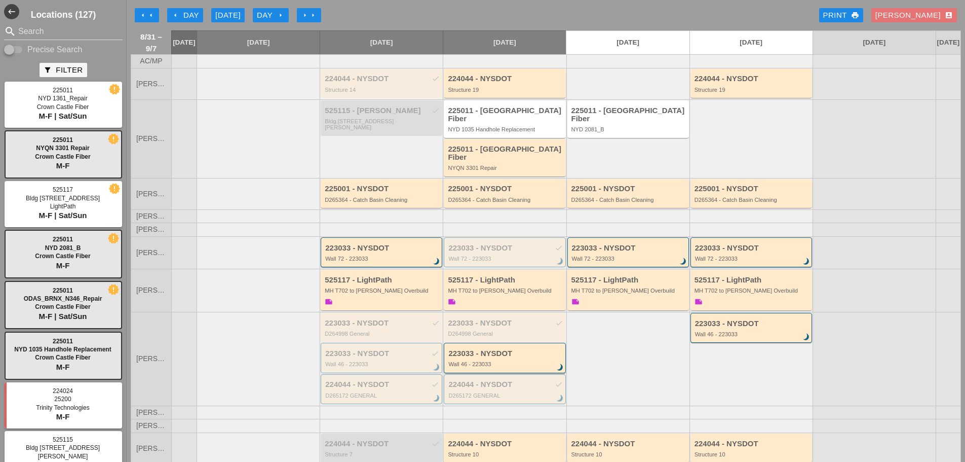
click at [261, 10] on div "Day arrow_right" at bounding box center [271, 16] width 28 height 12
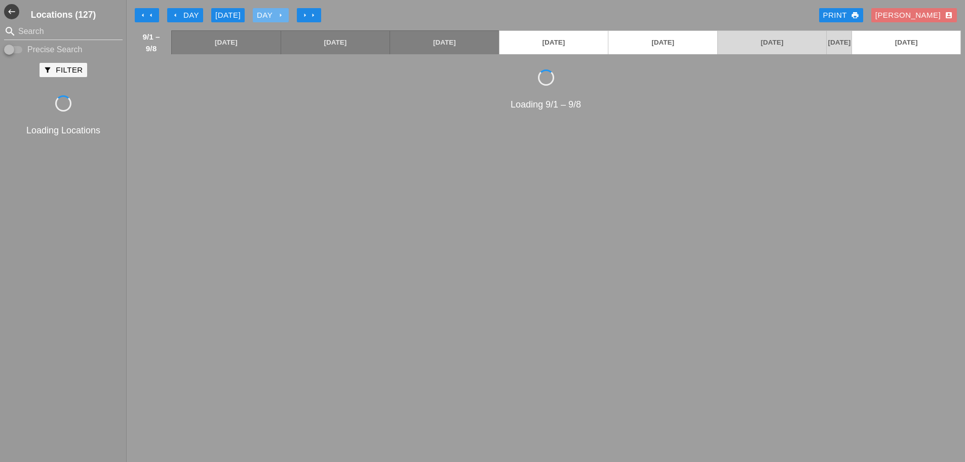
click at [261, 10] on div "Day arrow_right" at bounding box center [271, 16] width 28 height 12
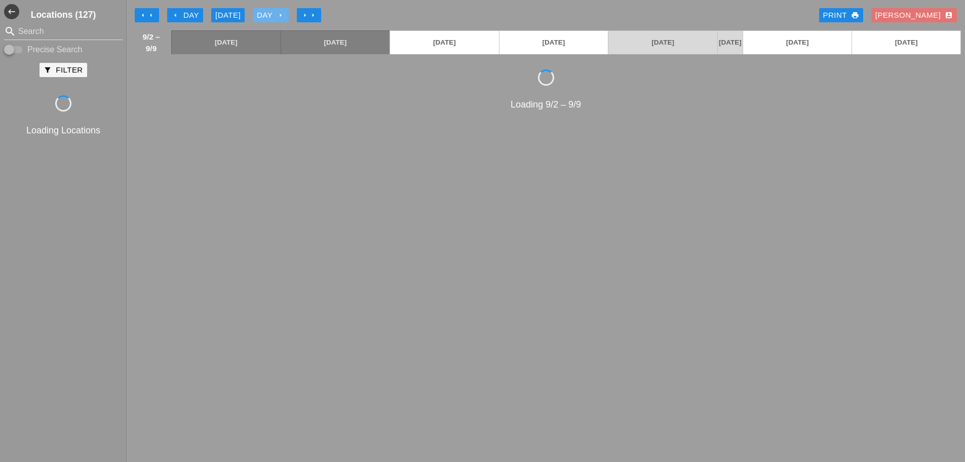
click at [261, 10] on div "Day arrow_right" at bounding box center [271, 16] width 28 height 12
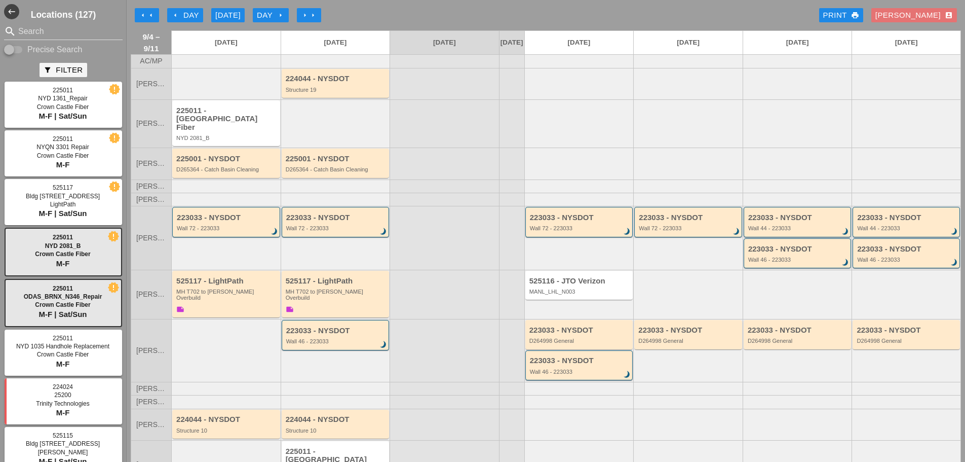
click at [148, 12] on icon "arrow_left" at bounding box center [151, 15] width 8 height 8
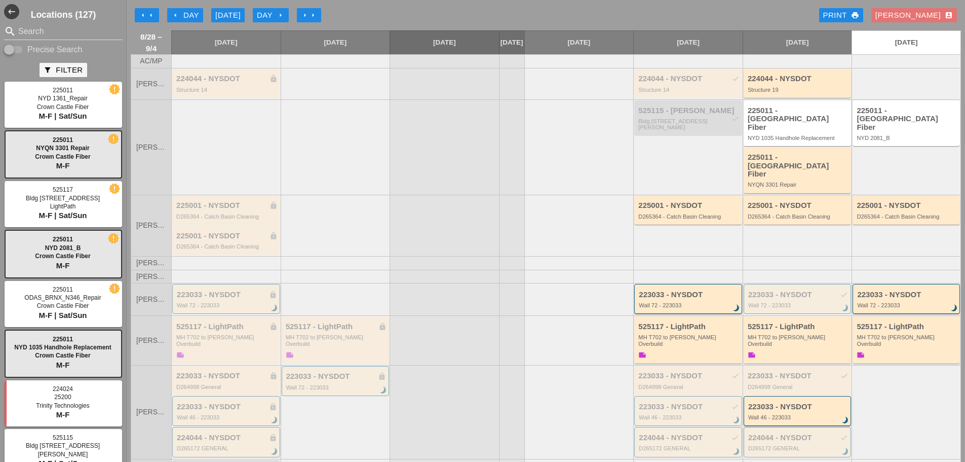
click at [148, 12] on icon "arrow_left" at bounding box center [151, 15] width 8 height 8
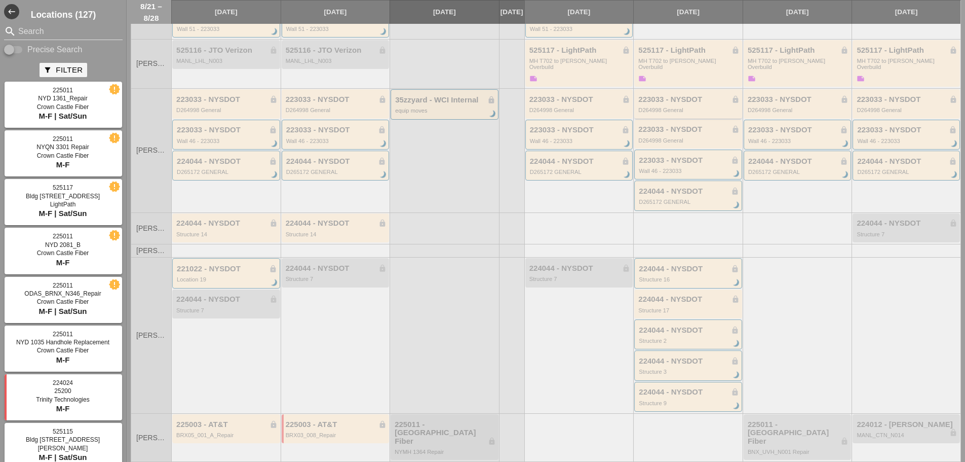
scroll to position [344, 0]
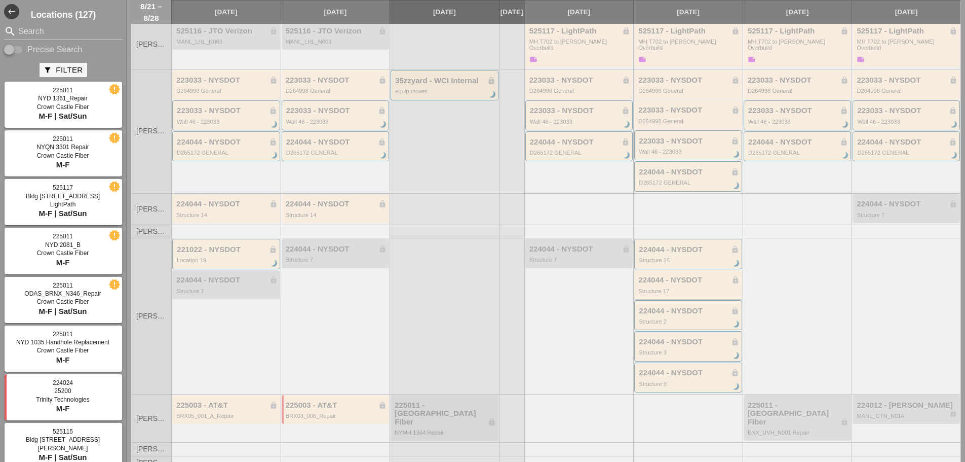
click at [689, 273] on div "224044 - NYSDOT lock Structure 17" at bounding box center [688, 284] width 108 height 29
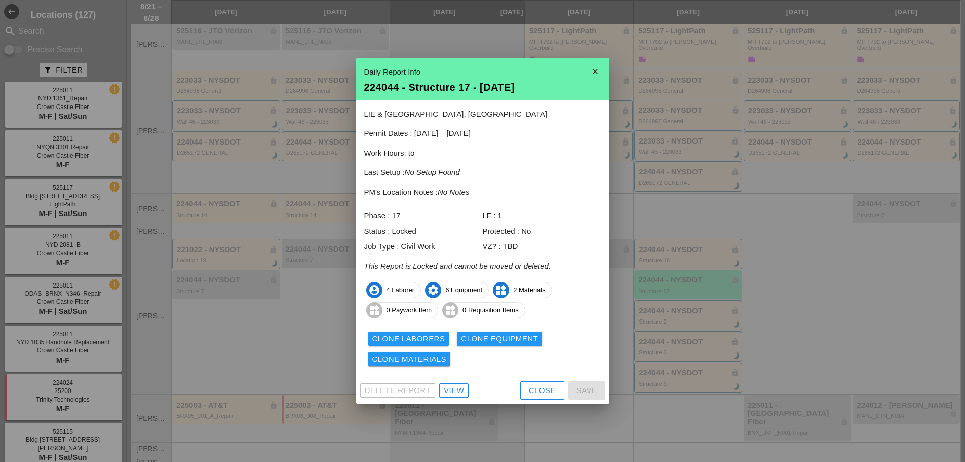
click at [551, 385] on div "Close" at bounding box center [542, 391] width 27 height 12
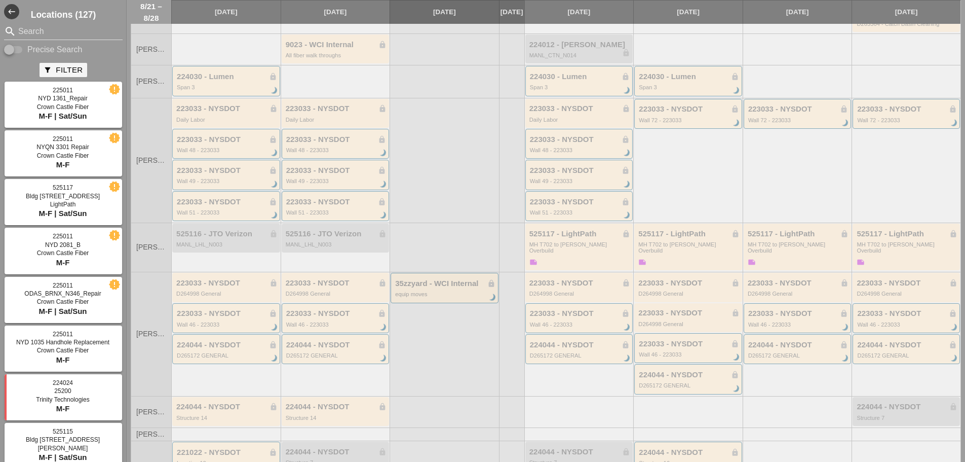
scroll to position [0, 0]
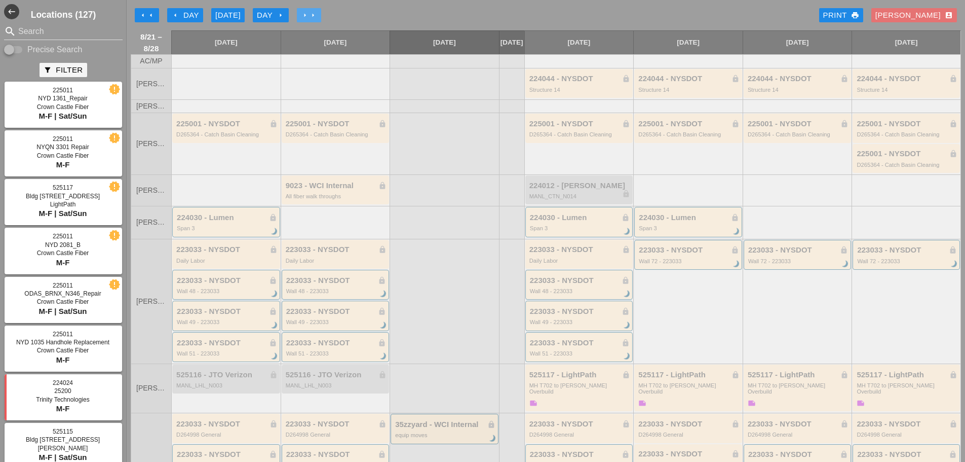
click at [311, 15] on icon "arrow_right" at bounding box center [313, 15] width 8 height 8
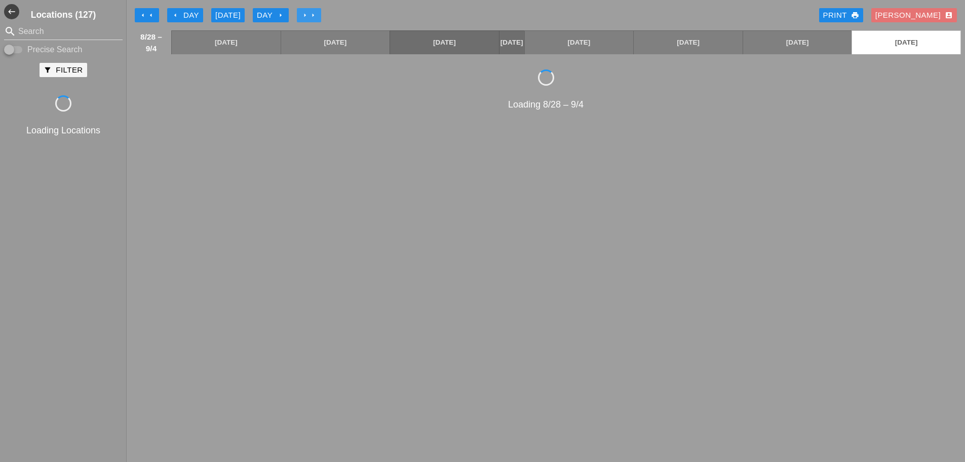
click at [311, 15] on icon "arrow_right" at bounding box center [313, 15] width 8 height 8
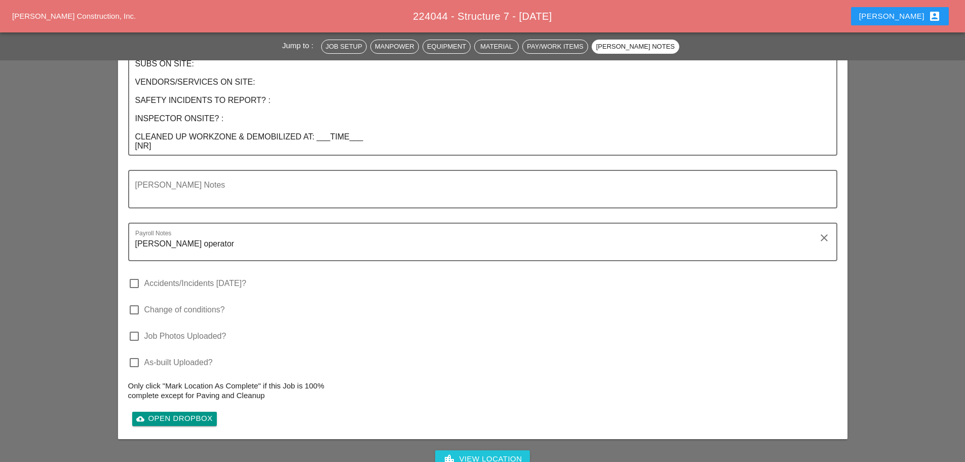
scroll to position [1571, 0]
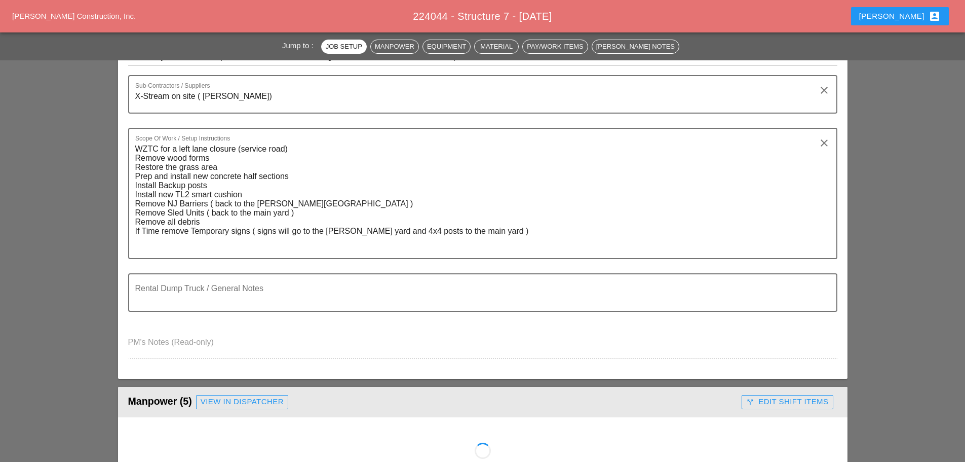
scroll to position [203, 0]
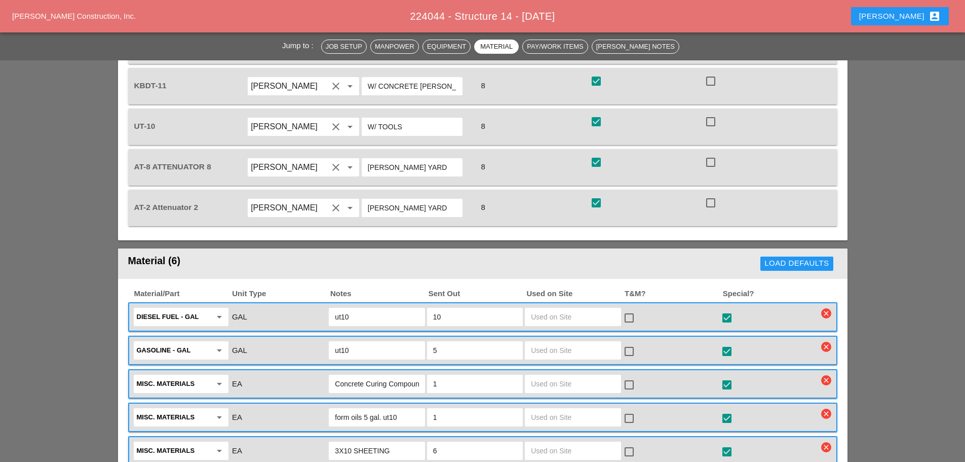
scroll to position [811, 0]
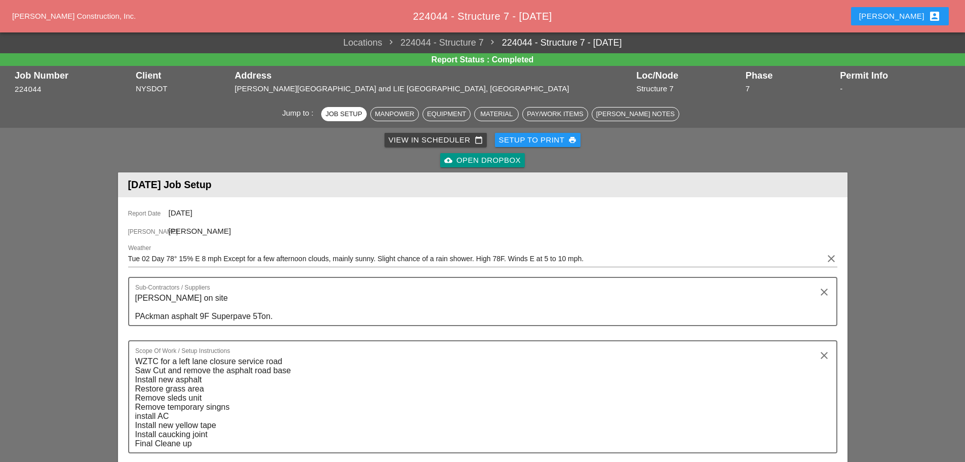
scroll to position [101, 0]
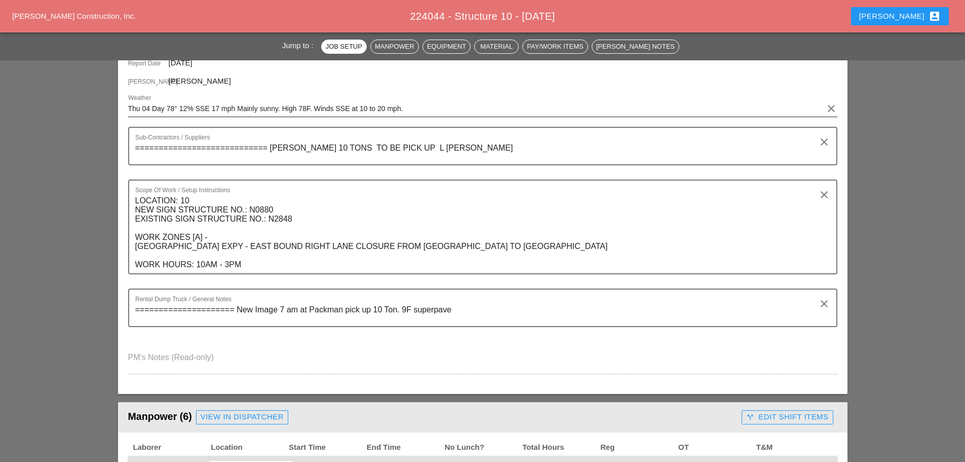
scroll to position [152, 0]
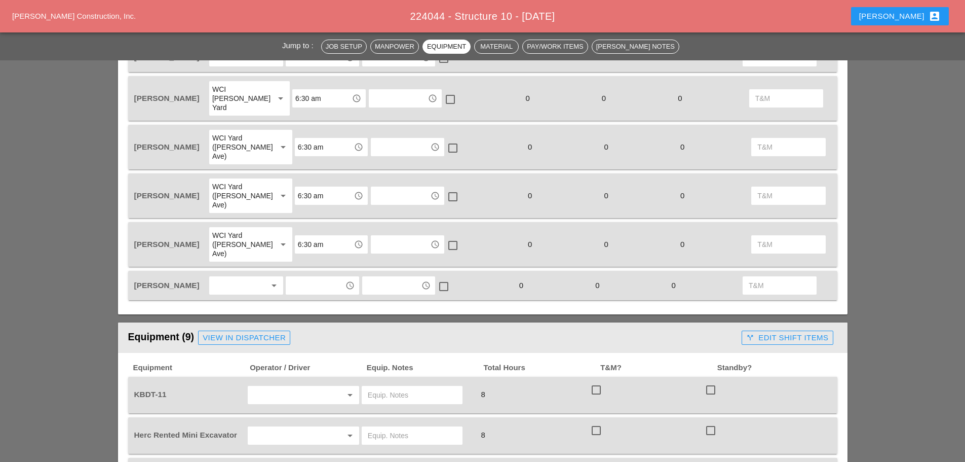
scroll to position [203, 0]
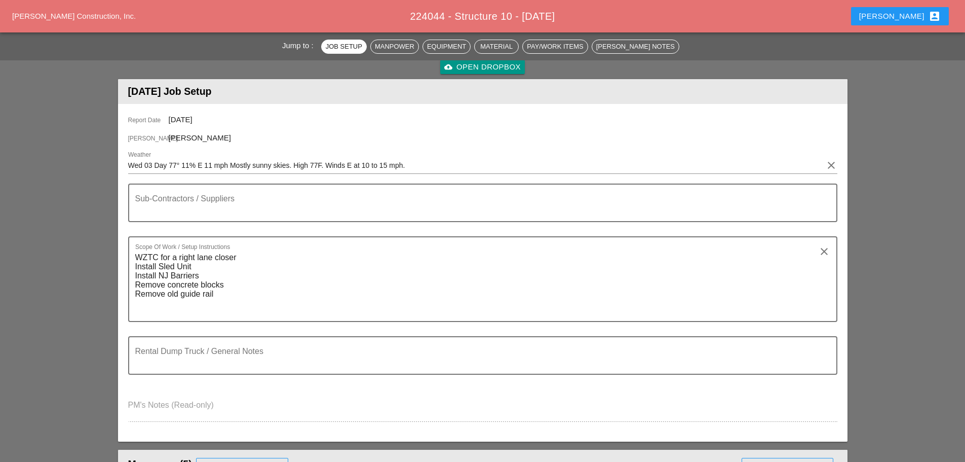
scroll to position [152, 0]
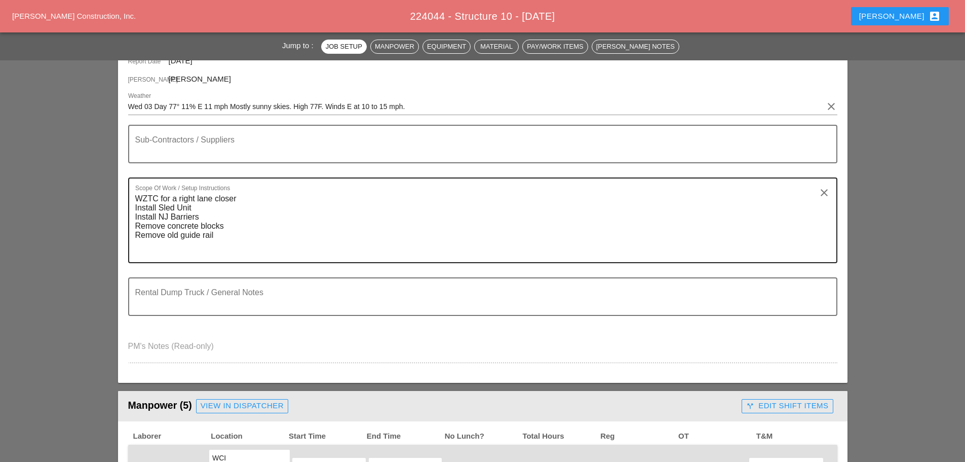
click at [206, 248] on textarea "WZTC for a right lane closer Install Sled Unit Install NJ Barriers Remove concr…" at bounding box center [478, 225] width 687 height 71
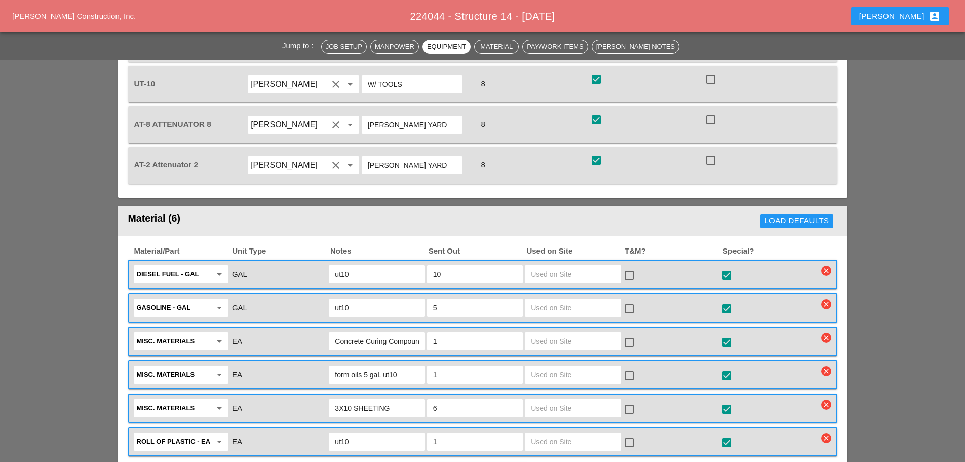
scroll to position [1013, 0]
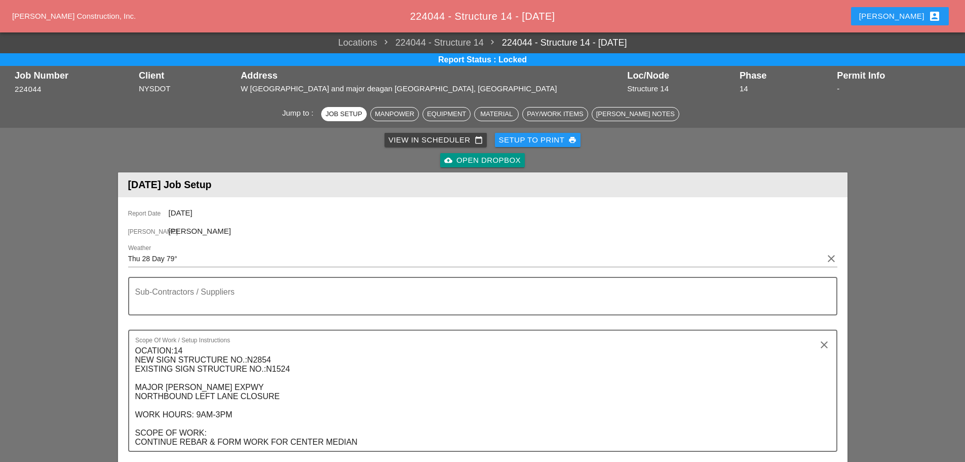
scroll to position [101, 0]
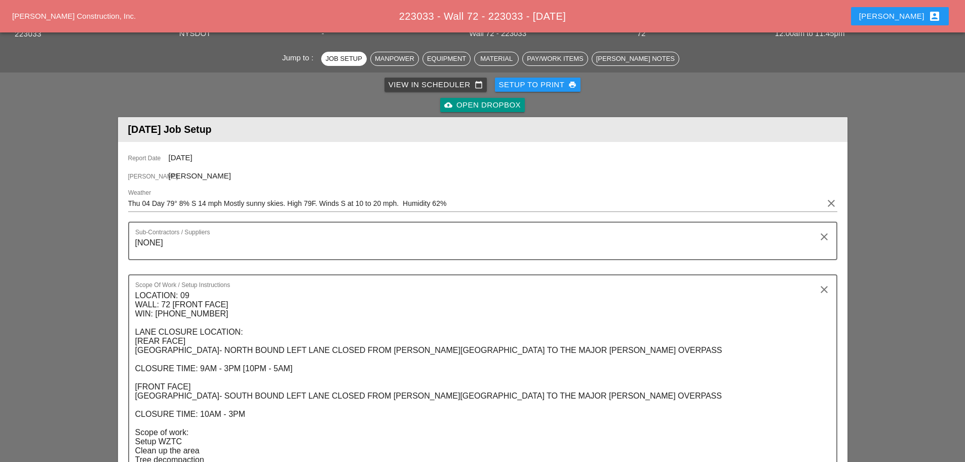
scroll to position [101, 0]
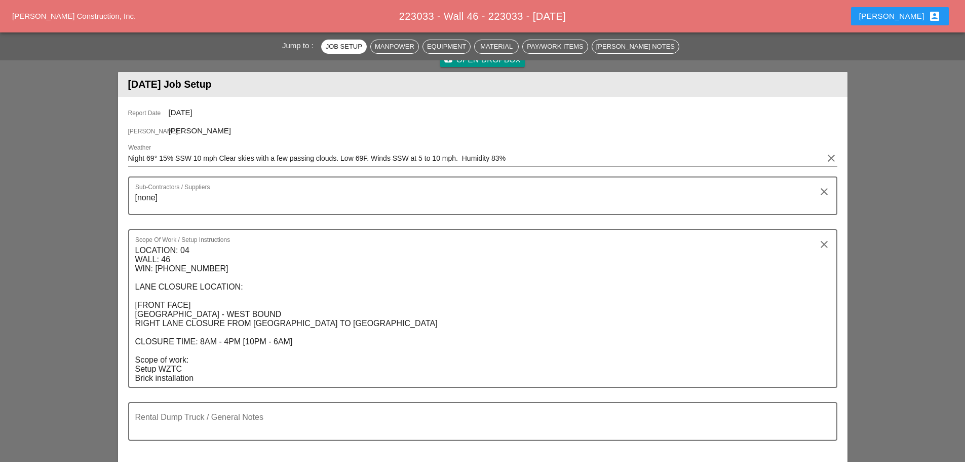
scroll to position [101, 0]
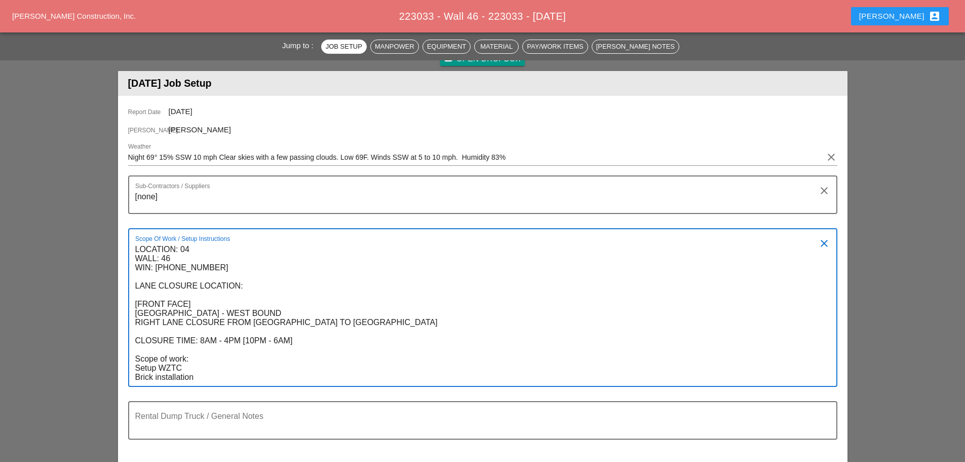
drag, startPoint x: 381, startPoint y: 323, endPoint x: 129, endPoint y: 306, distance: 252.9
click at [129, 306] on div "Scope Of Work / Setup Instructions LOCATION: 04 WALL: 46 WIN: 1-095-048 LANE CL…" at bounding box center [482, 307] width 709 height 159
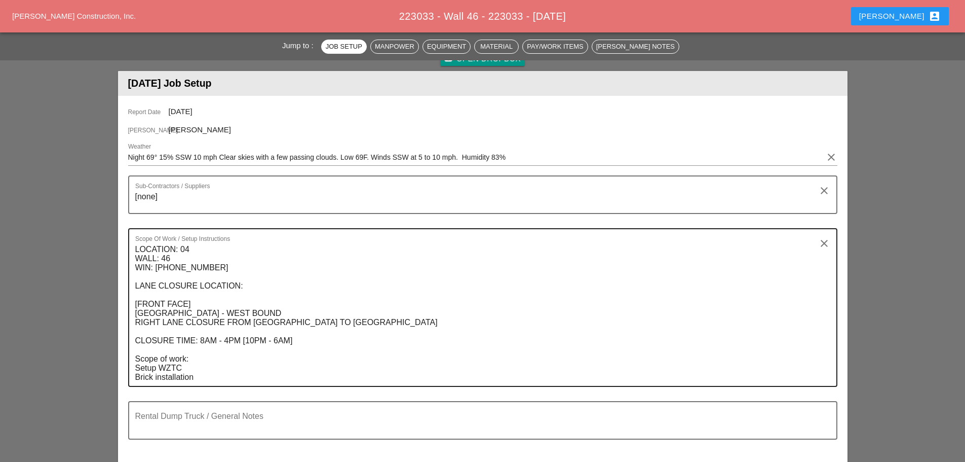
click at [294, 358] on textarea "LOCATION: 04 WALL: 46 WIN: 1-095-048 LANE CLOSURE LOCATION: [FRONT FACE] CROSS …" at bounding box center [478, 313] width 687 height 144
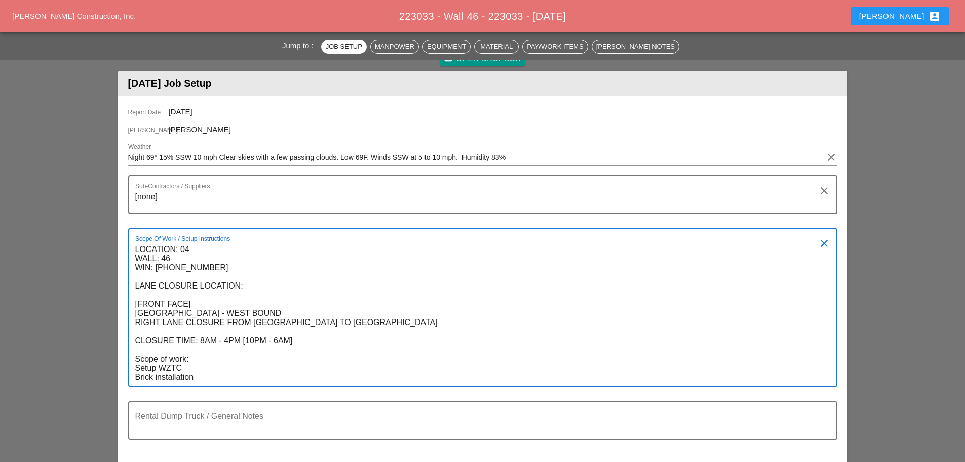
drag, startPoint x: 207, startPoint y: 374, endPoint x: 128, endPoint y: 366, distance: 79.5
click at [128, 366] on div "Scope Of Work / Setup Instructions LOCATION: 04 WALL: 46 WIN: 1-095-048 LANE CL…" at bounding box center [482, 307] width 709 height 159
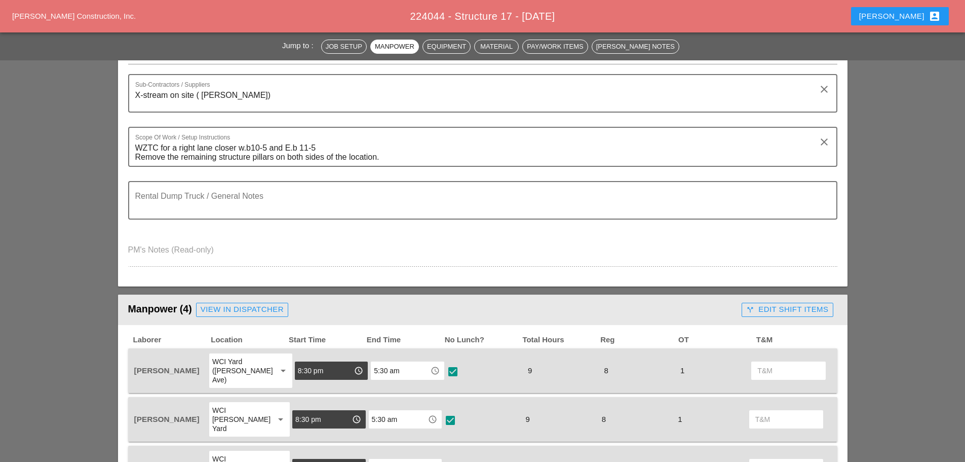
scroll to position [51, 0]
